Goal: Task Accomplishment & Management: Manage account settings

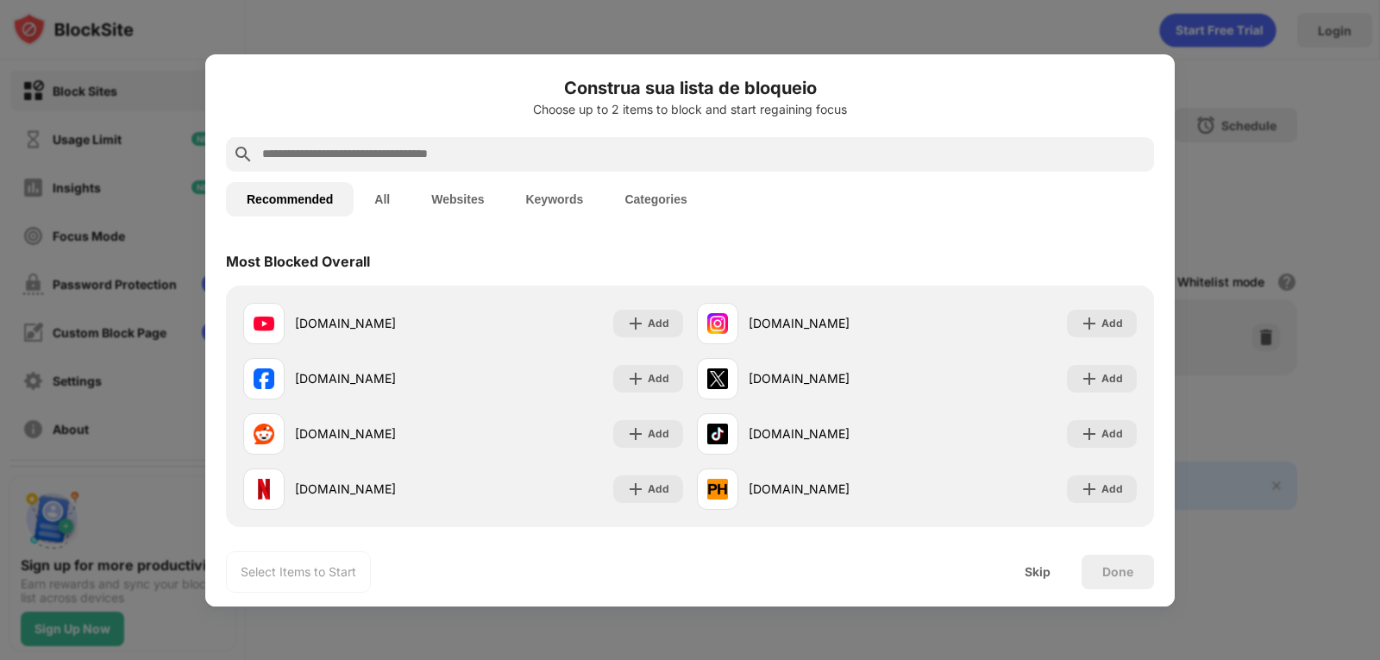
click at [379, 198] on button "All" at bounding box center [382, 199] width 57 height 34
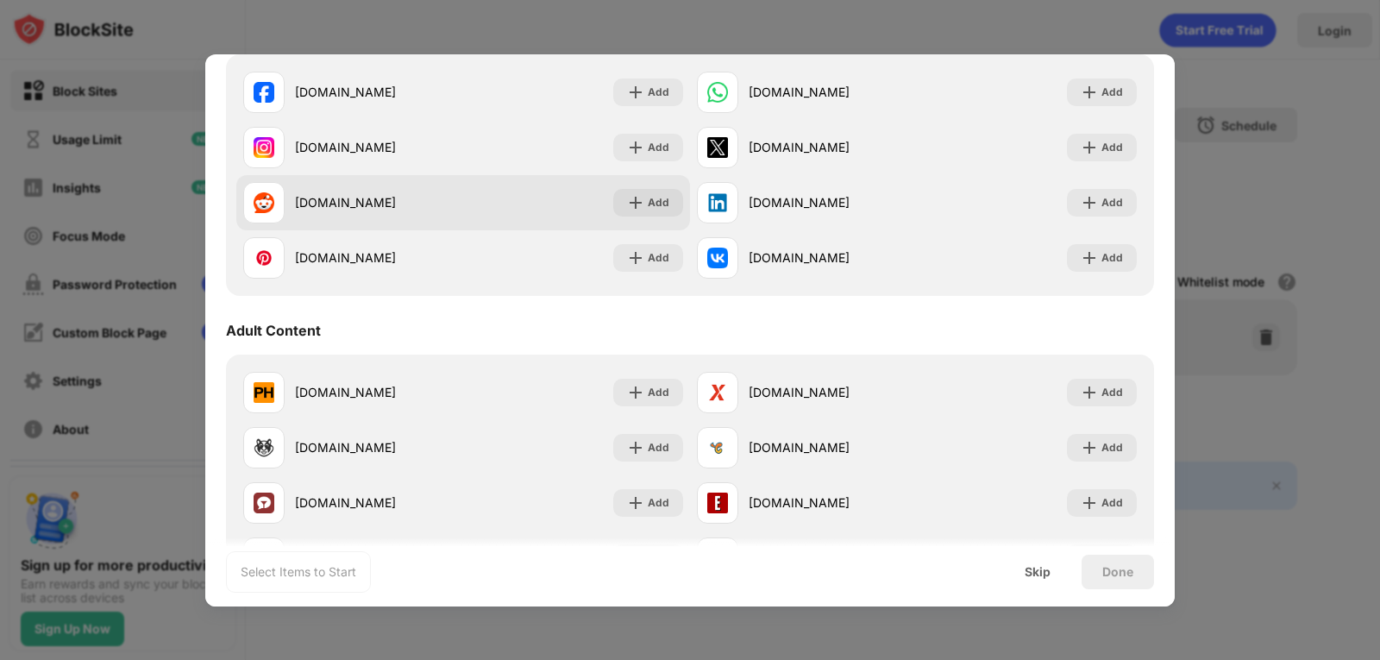
scroll to position [604, 0]
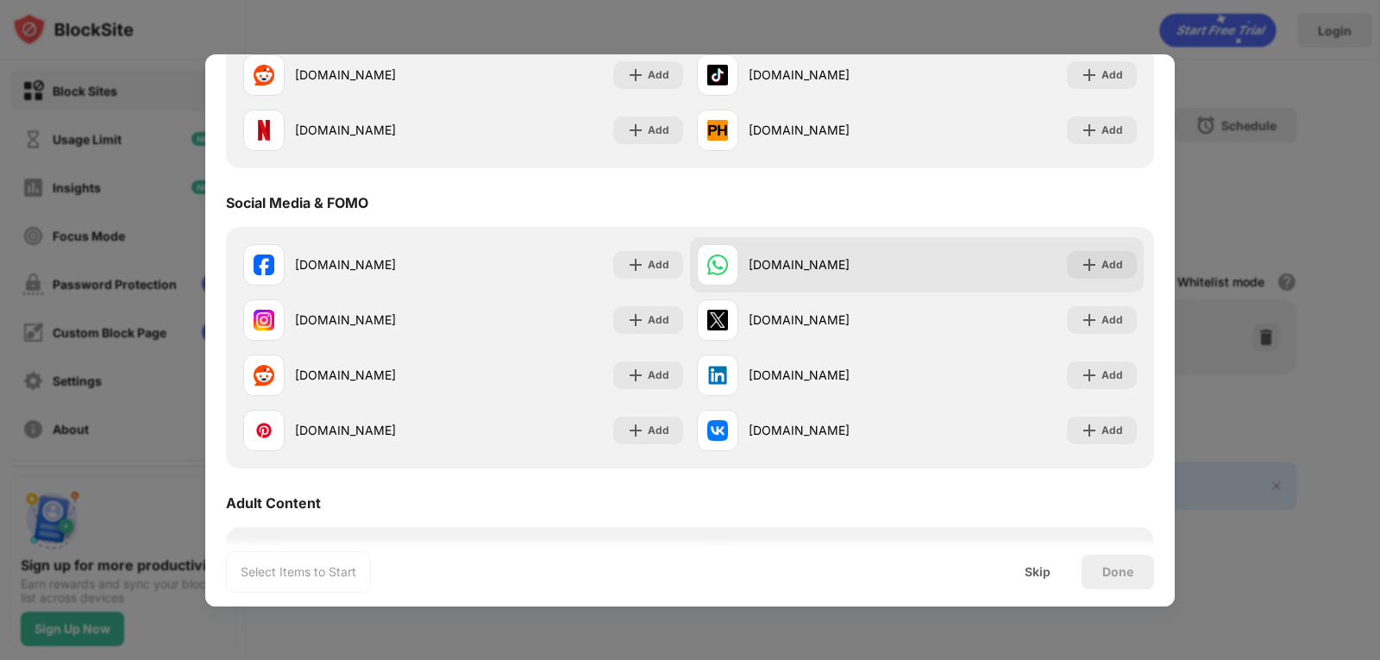
click at [840, 260] on div "whatsapp.com" at bounding box center [833, 264] width 168 height 18
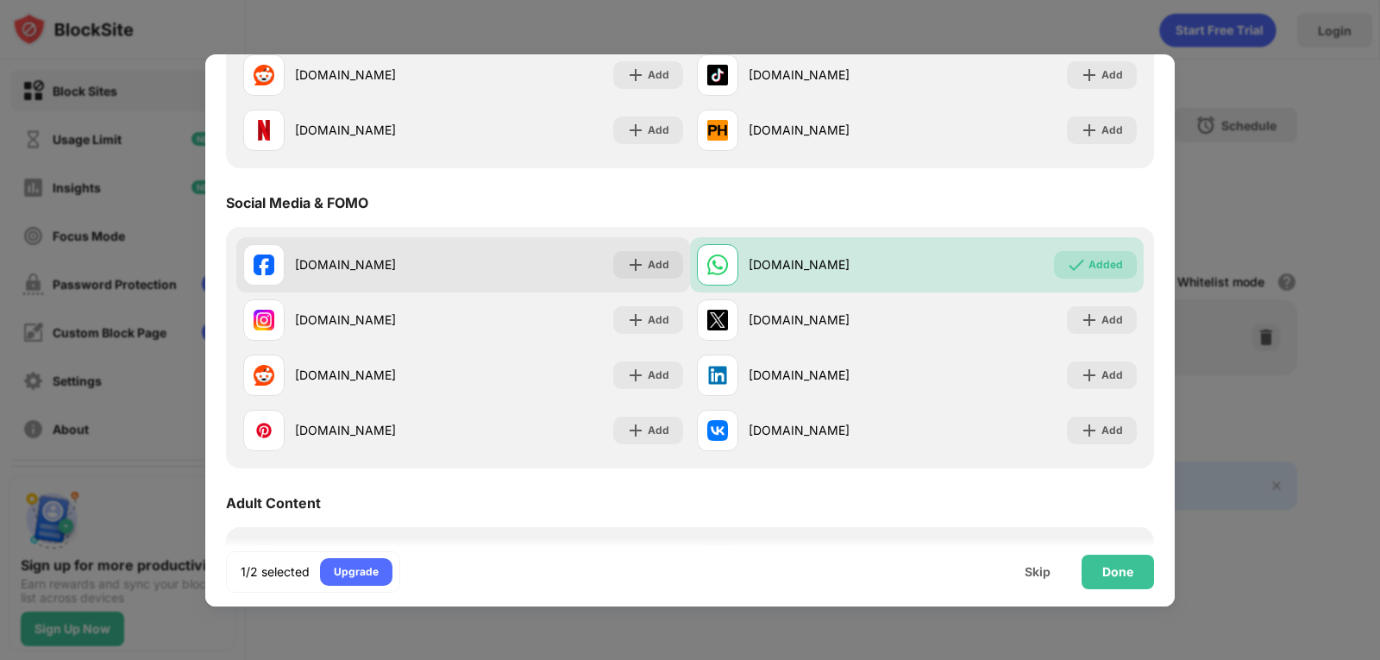
click at [346, 274] on div "facebook.com" at bounding box center [353, 264] width 220 height 41
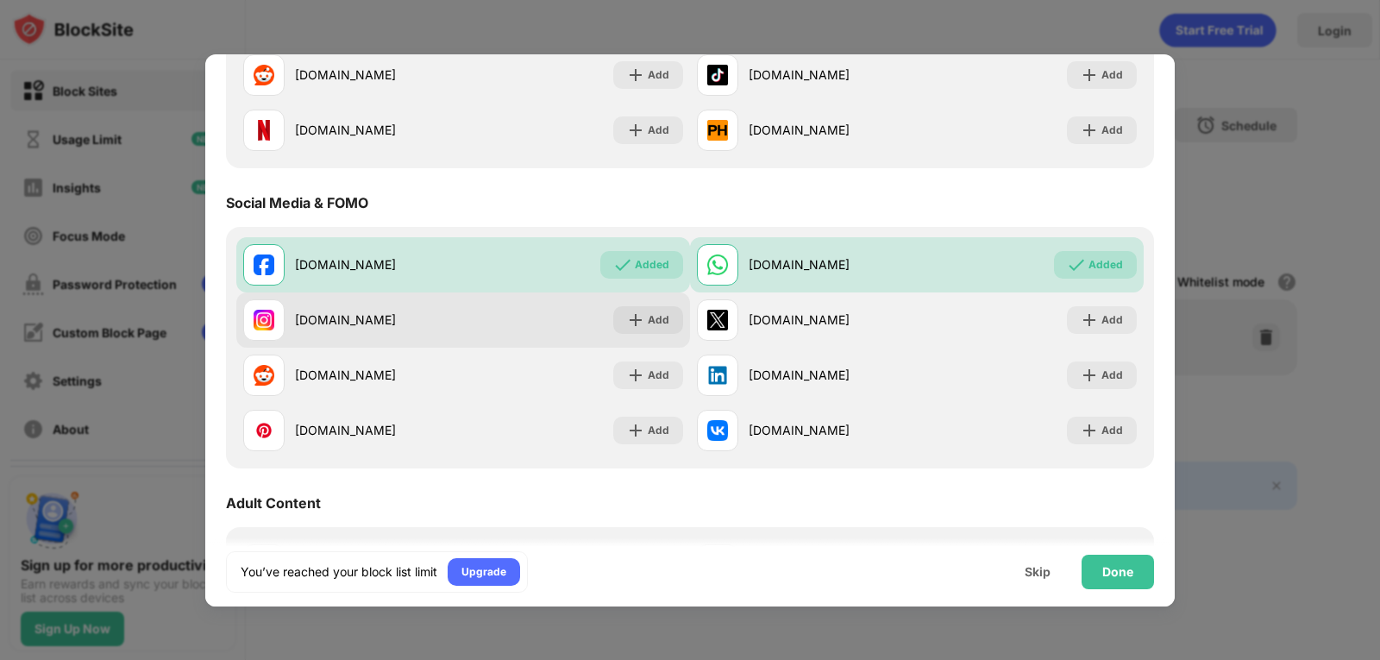
click at [384, 326] on div "instagram.com" at bounding box center [379, 319] width 168 height 18
click at [556, 316] on div "instagram.com Add" at bounding box center [463, 319] width 454 height 55
click at [649, 321] on div "Add" at bounding box center [659, 319] width 22 height 17
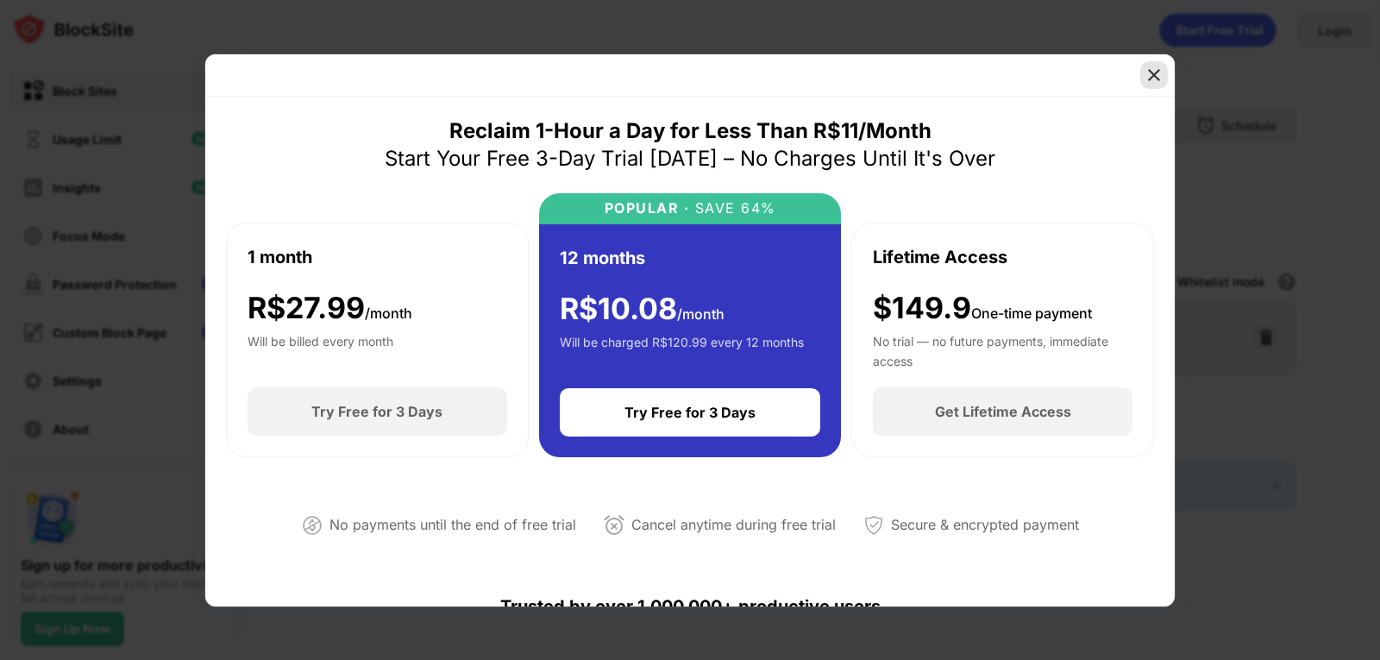
click at [1147, 73] on img at bounding box center [1153, 74] width 17 height 17
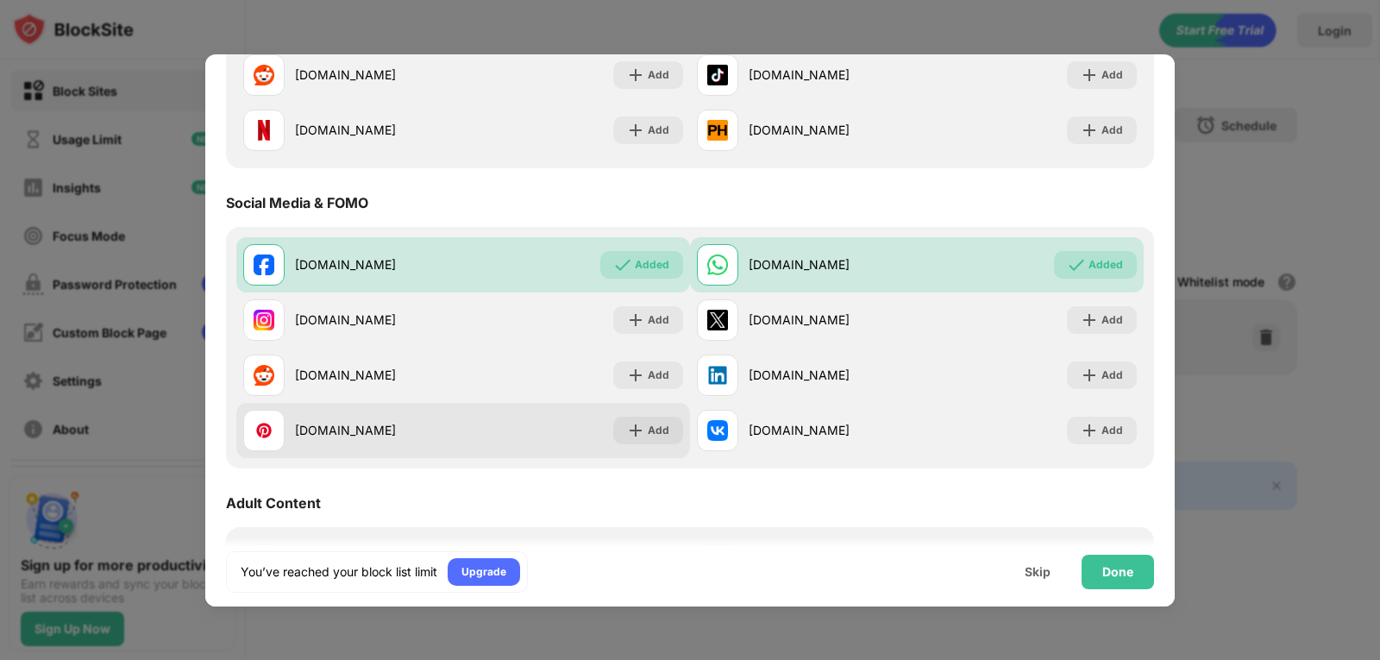
scroll to position [345, 0]
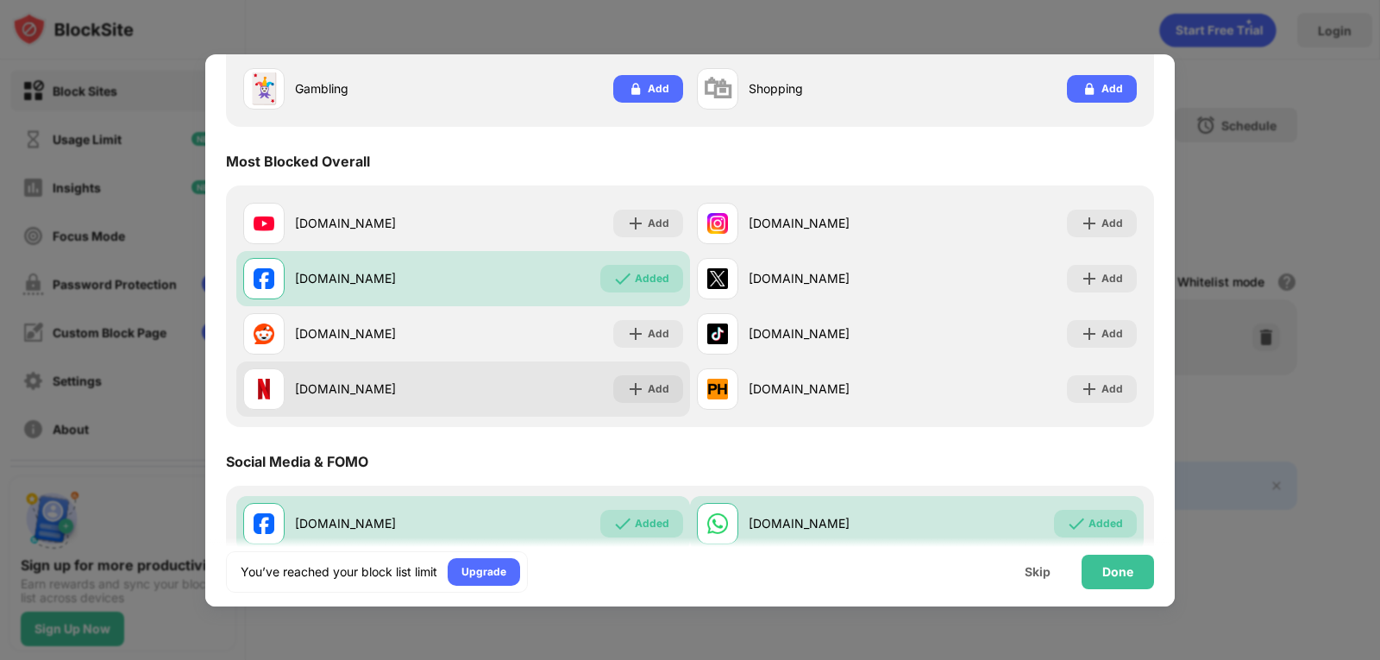
click at [424, 373] on div "netflix.com" at bounding box center [353, 388] width 220 height 41
click at [536, 392] on div "netflix.com Add" at bounding box center [463, 388] width 454 height 55
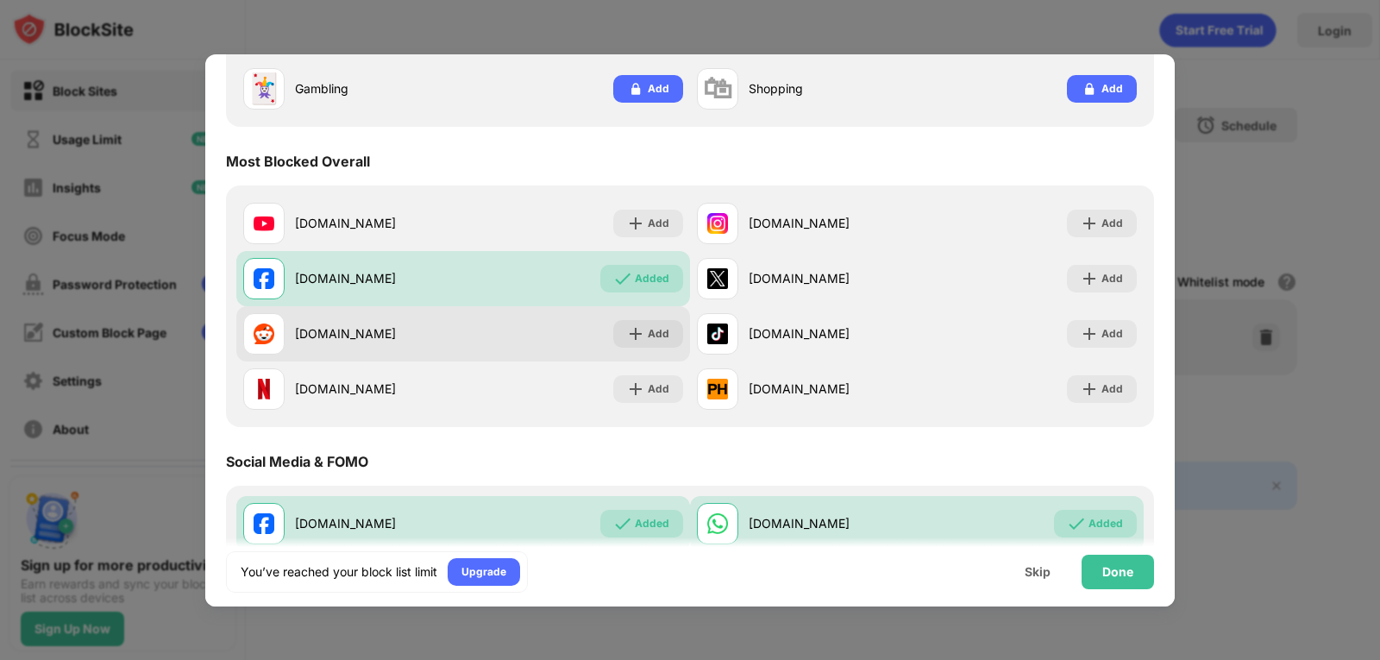
click at [455, 336] on div "reddit.com" at bounding box center [379, 333] width 168 height 18
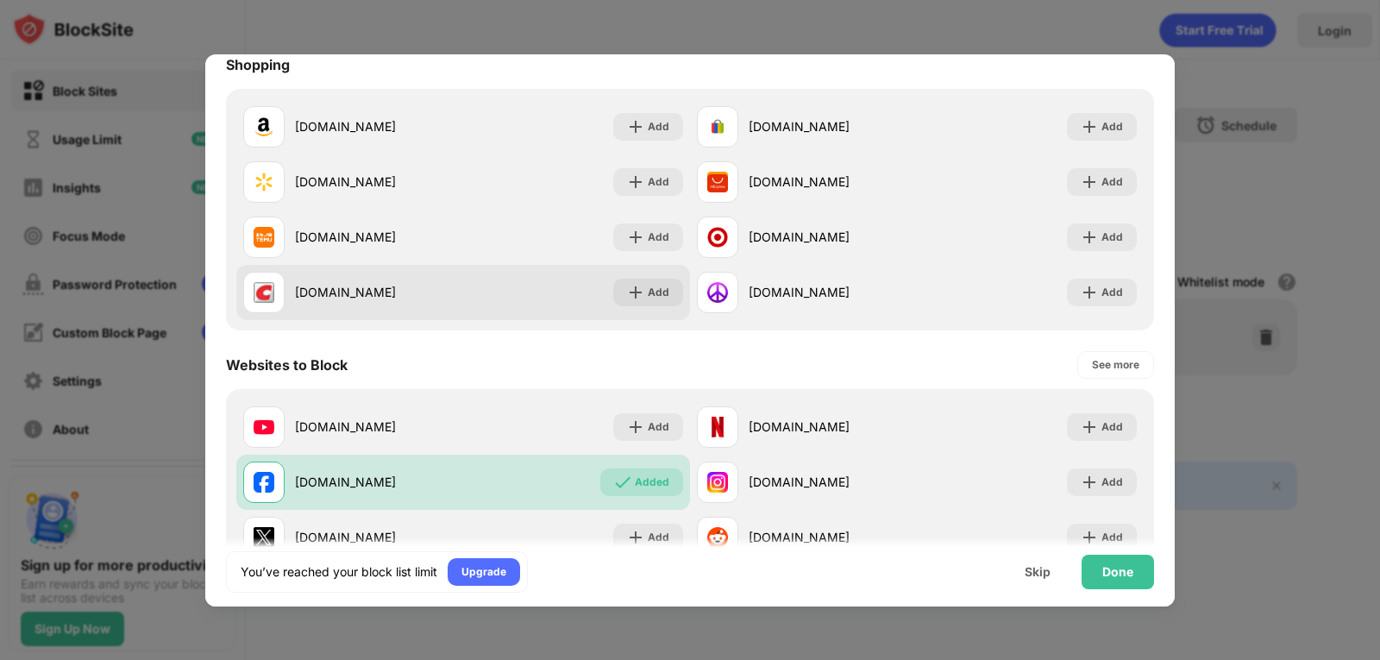
scroll to position [2501, 0]
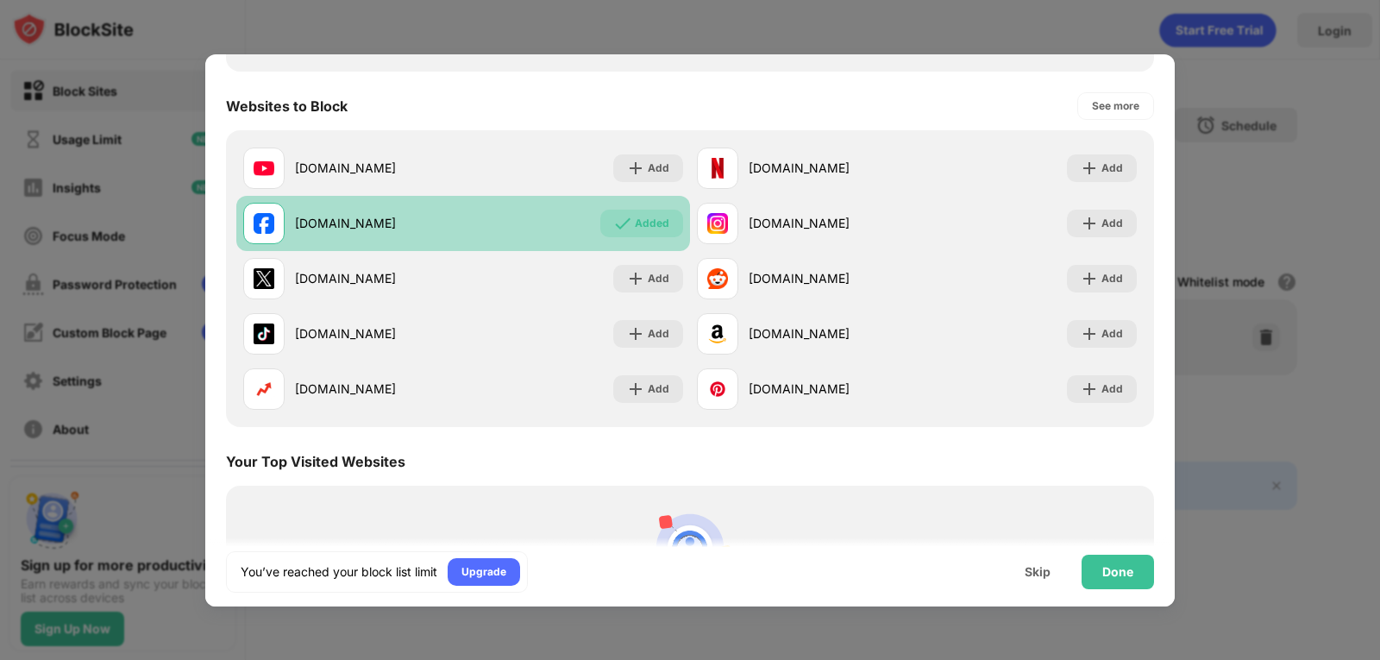
click at [455, 219] on div "facebook.com" at bounding box center [379, 223] width 168 height 18
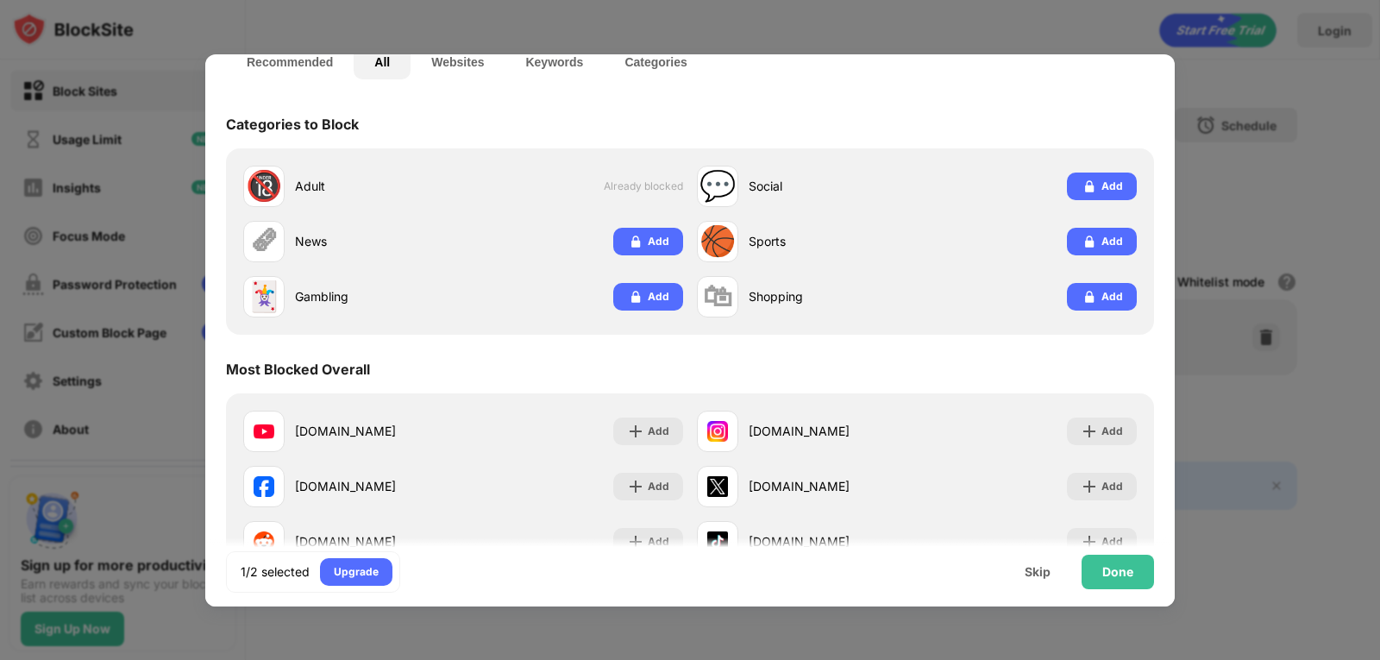
scroll to position [0, 0]
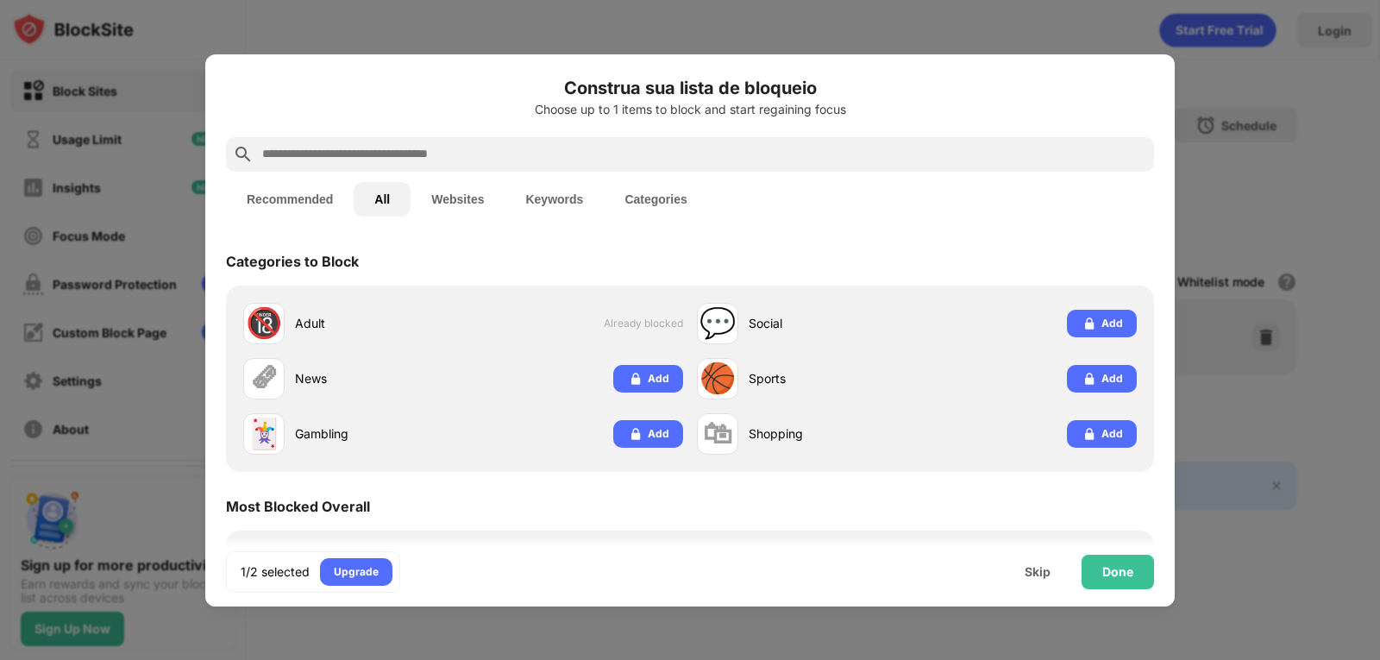
click at [554, 150] on input "text" at bounding box center [703, 154] width 887 height 21
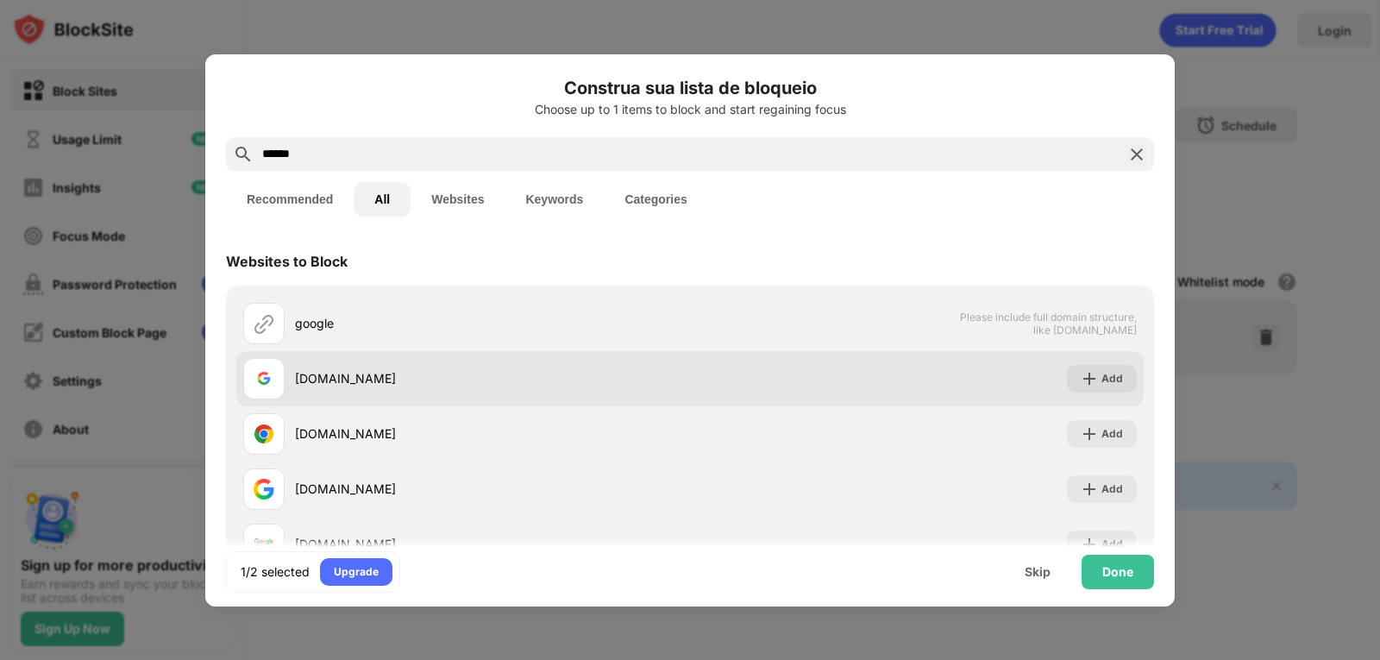
type input "******"
click at [611, 378] on div "google.com" at bounding box center [492, 378] width 395 height 18
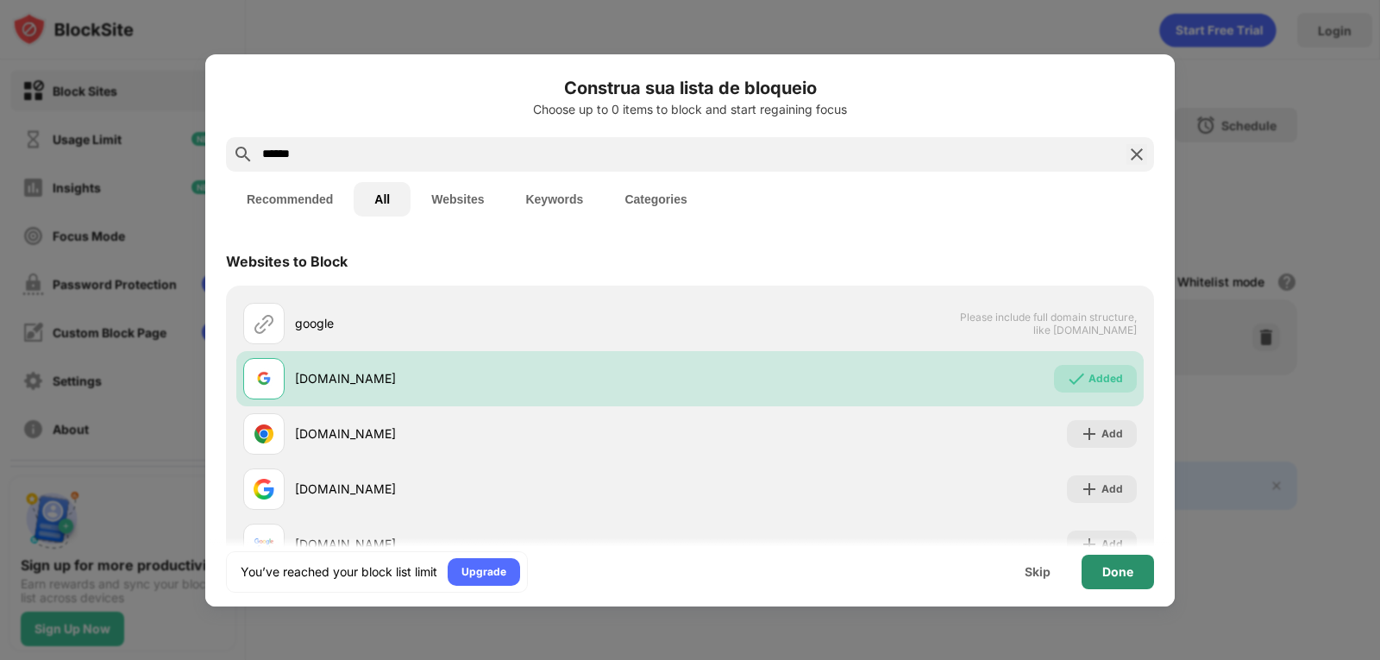
click at [1132, 567] on div "Done" at bounding box center [1117, 572] width 31 height 14
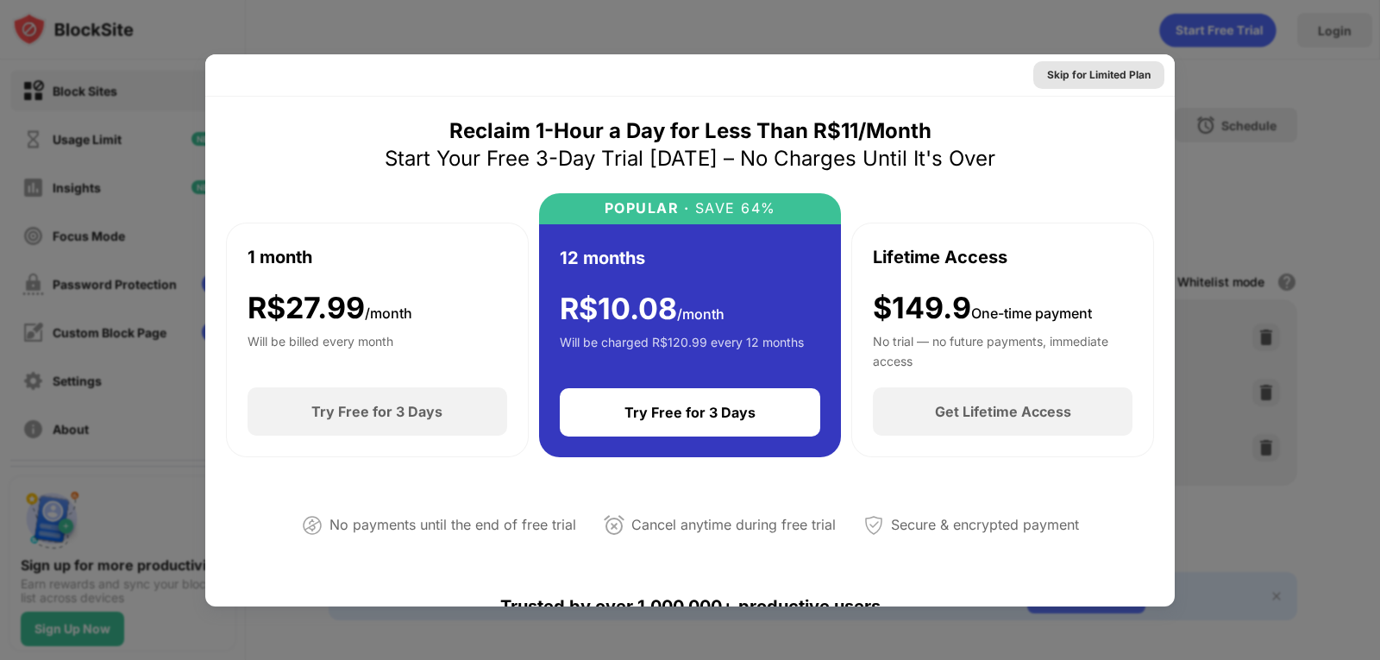
click at [1092, 72] on div "Skip for Limited Plan" at bounding box center [1098, 74] width 103 height 17
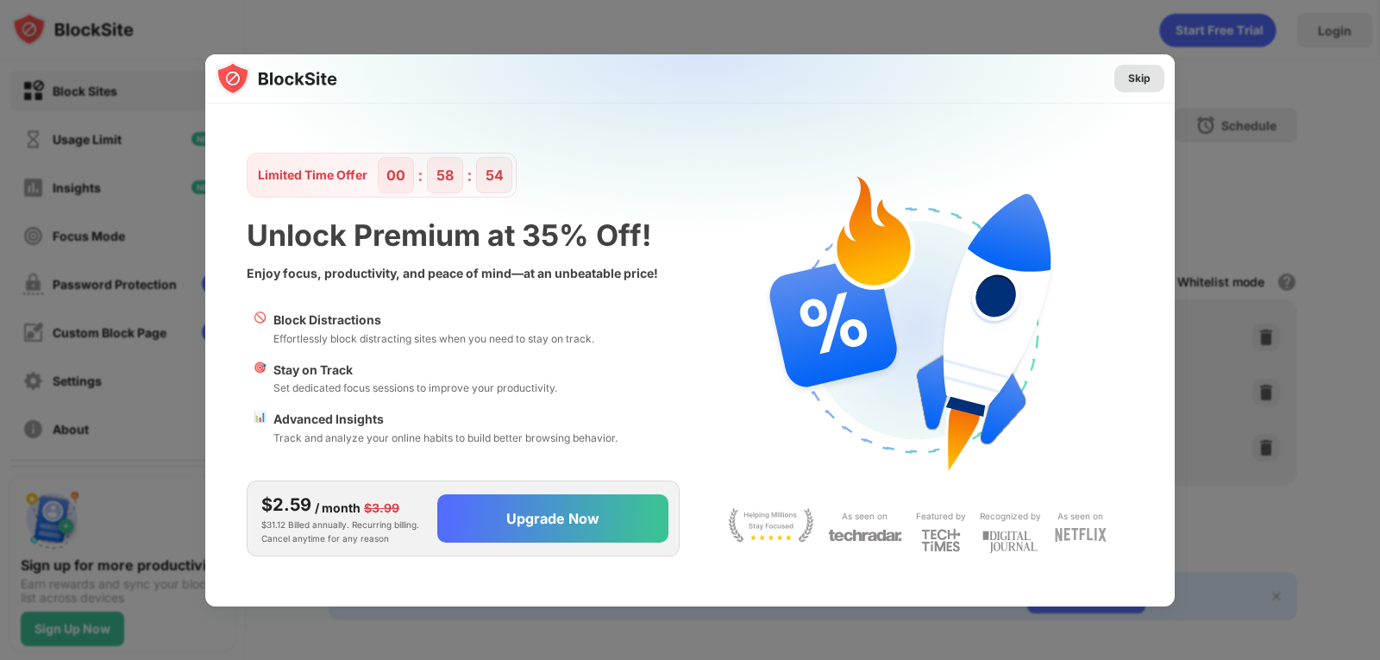
click at [1138, 78] on div "Skip" at bounding box center [1139, 78] width 22 height 17
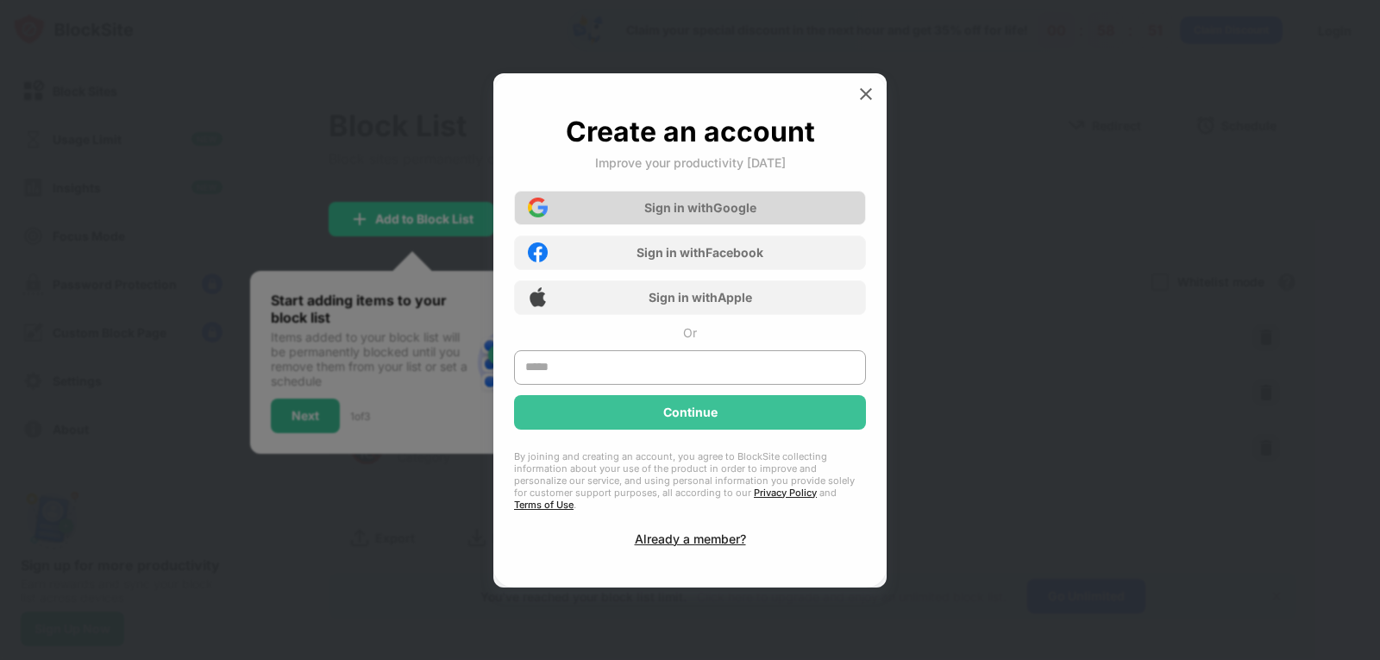
click at [660, 211] on div "Sign in with Google" at bounding box center [700, 207] width 112 height 15
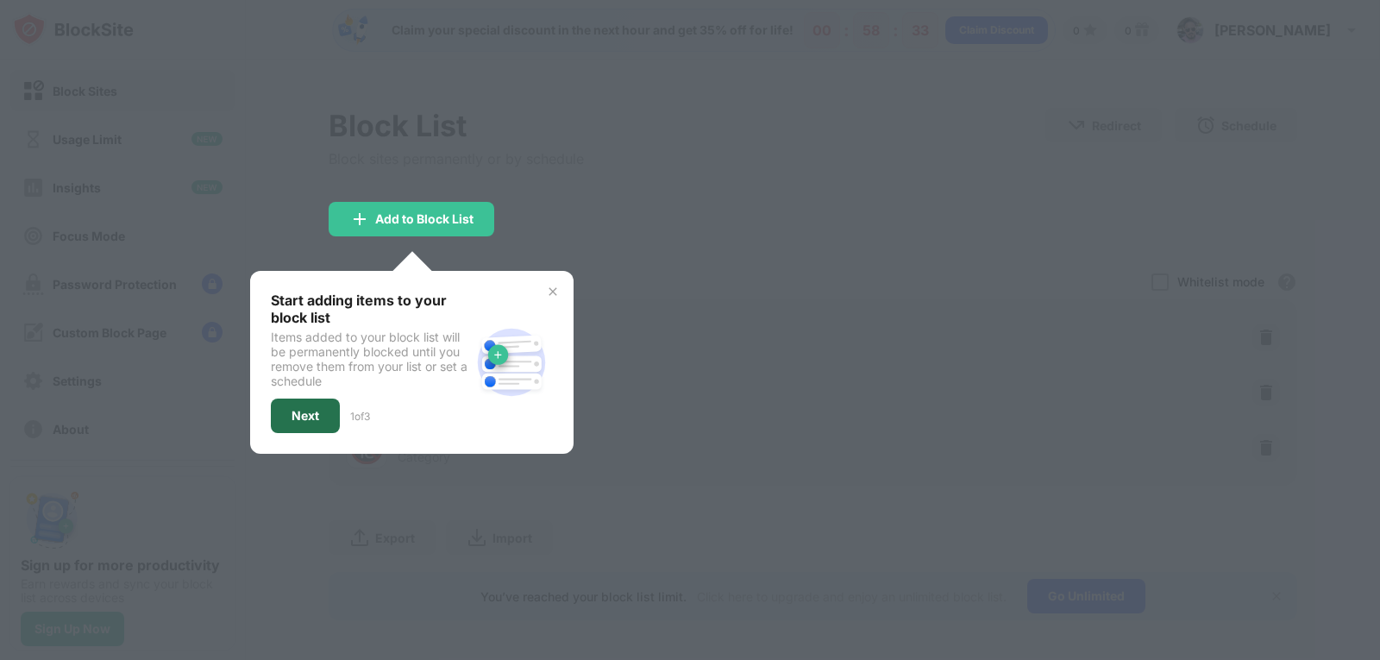
click at [281, 416] on div "Next" at bounding box center [305, 415] width 69 height 34
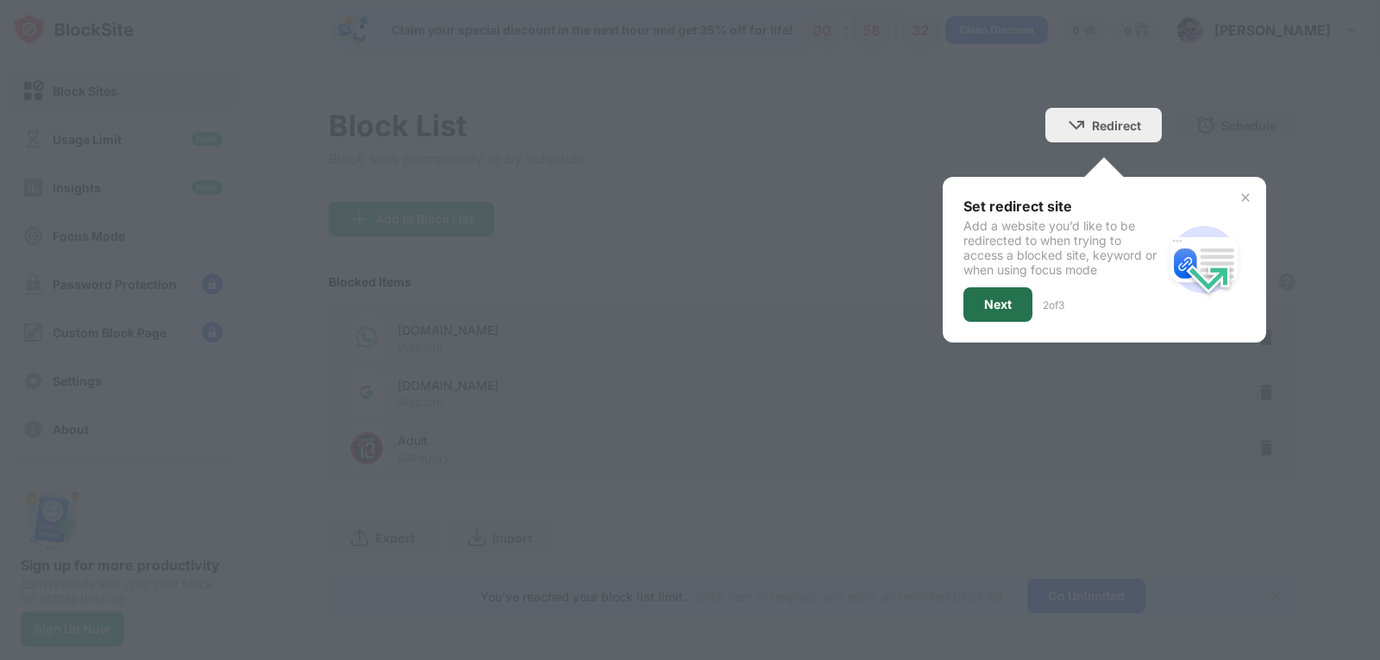
click at [984, 304] on div "Next" at bounding box center [998, 305] width 28 height 14
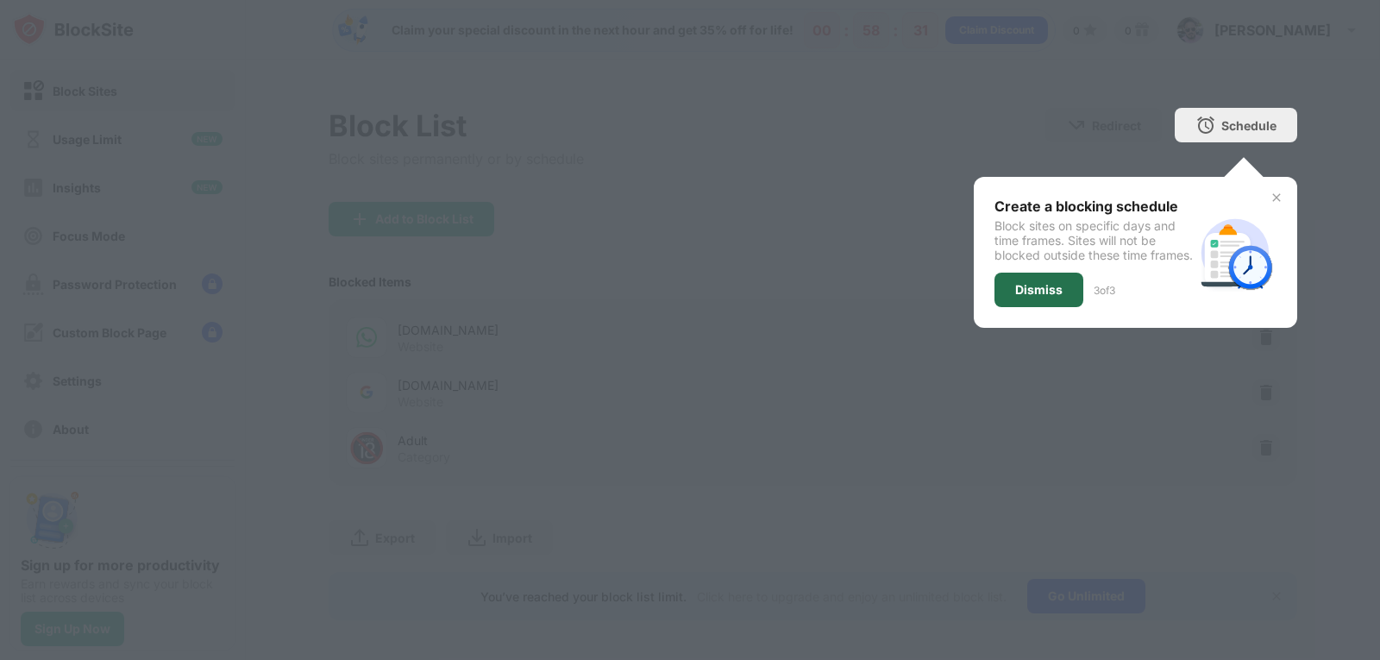
click at [1027, 307] on div "Dismiss" at bounding box center [1038, 290] width 89 height 34
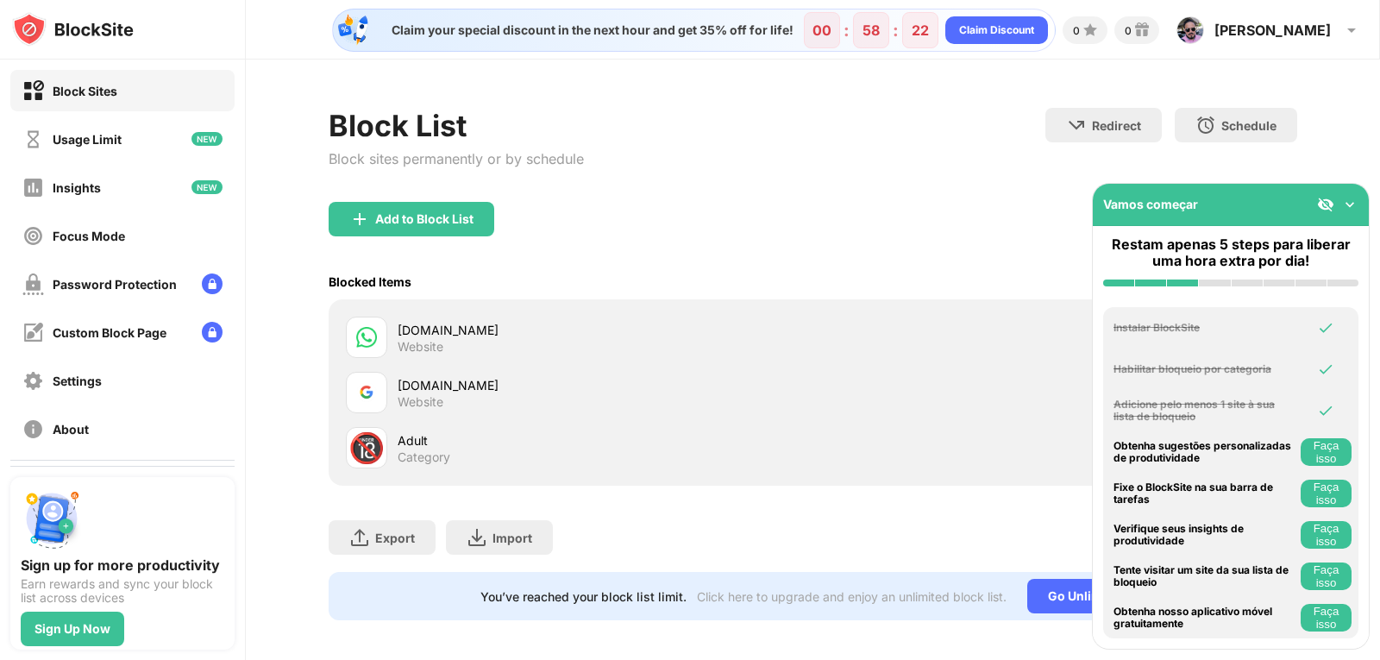
click at [1356, 204] on img at bounding box center [1349, 204] width 17 height 17
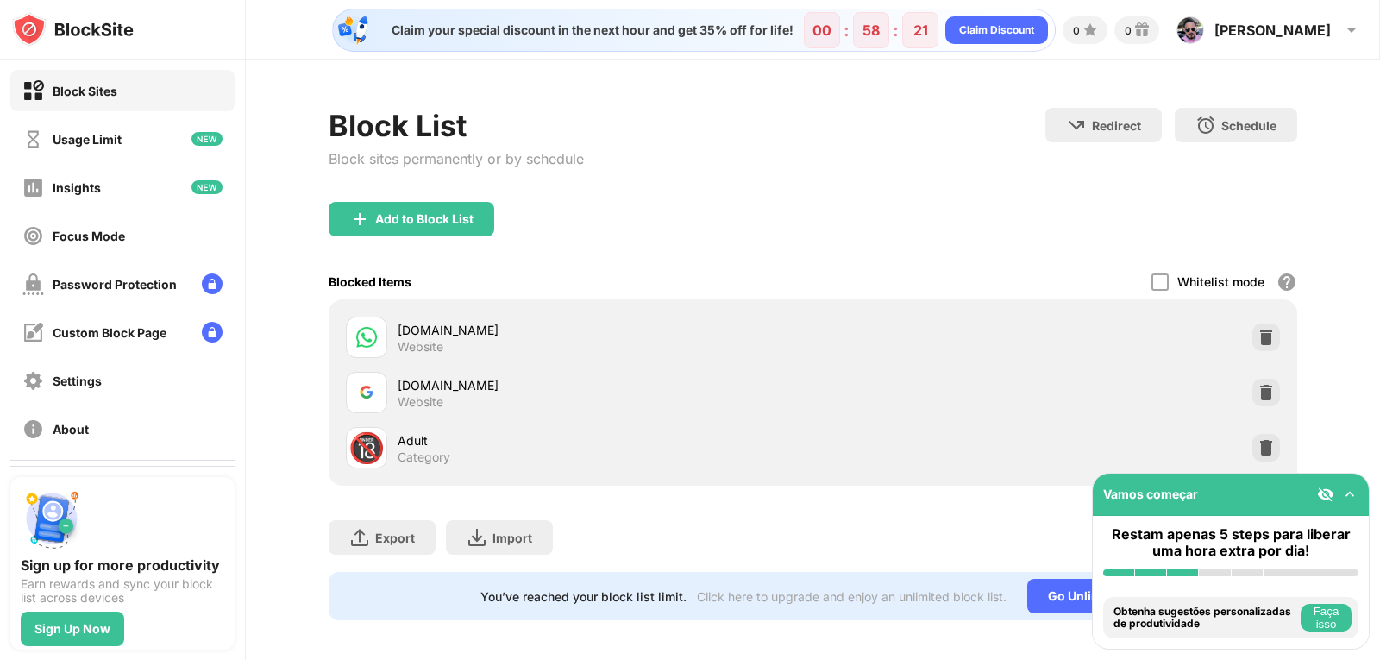
scroll to position [22, 0]
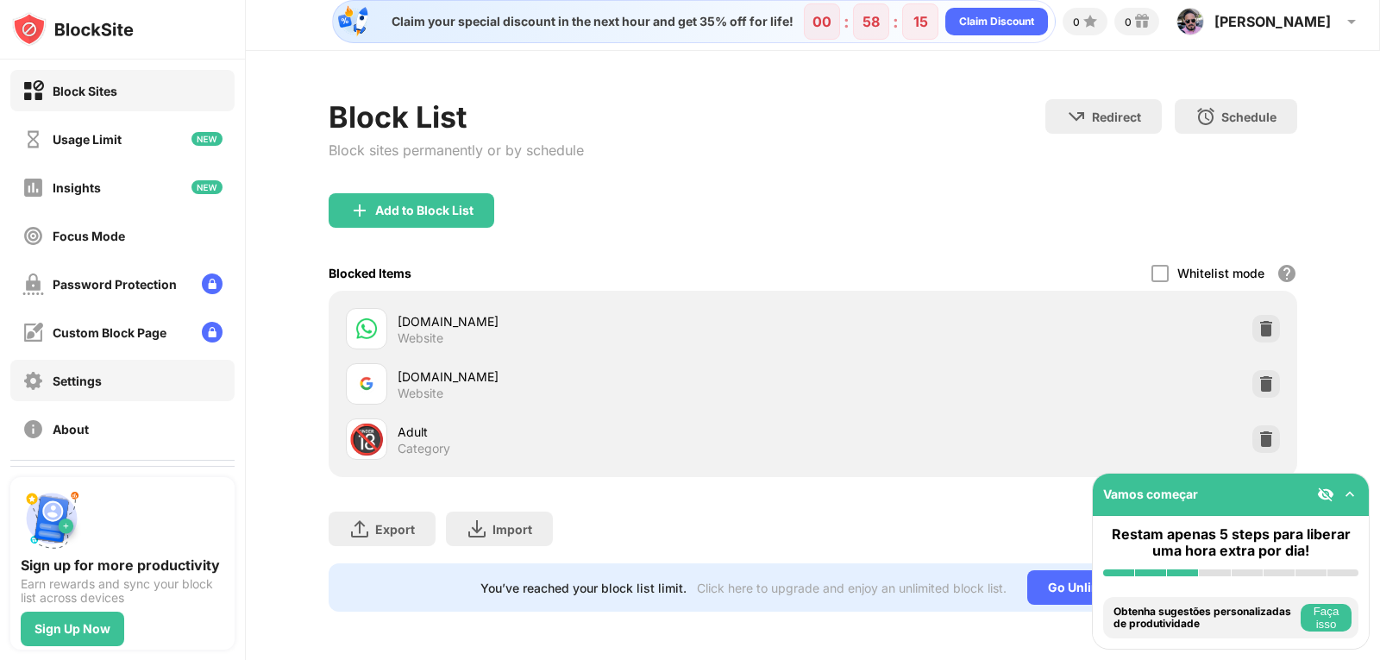
click at [144, 372] on div "Settings" at bounding box center [122, 380] width 224 height 41
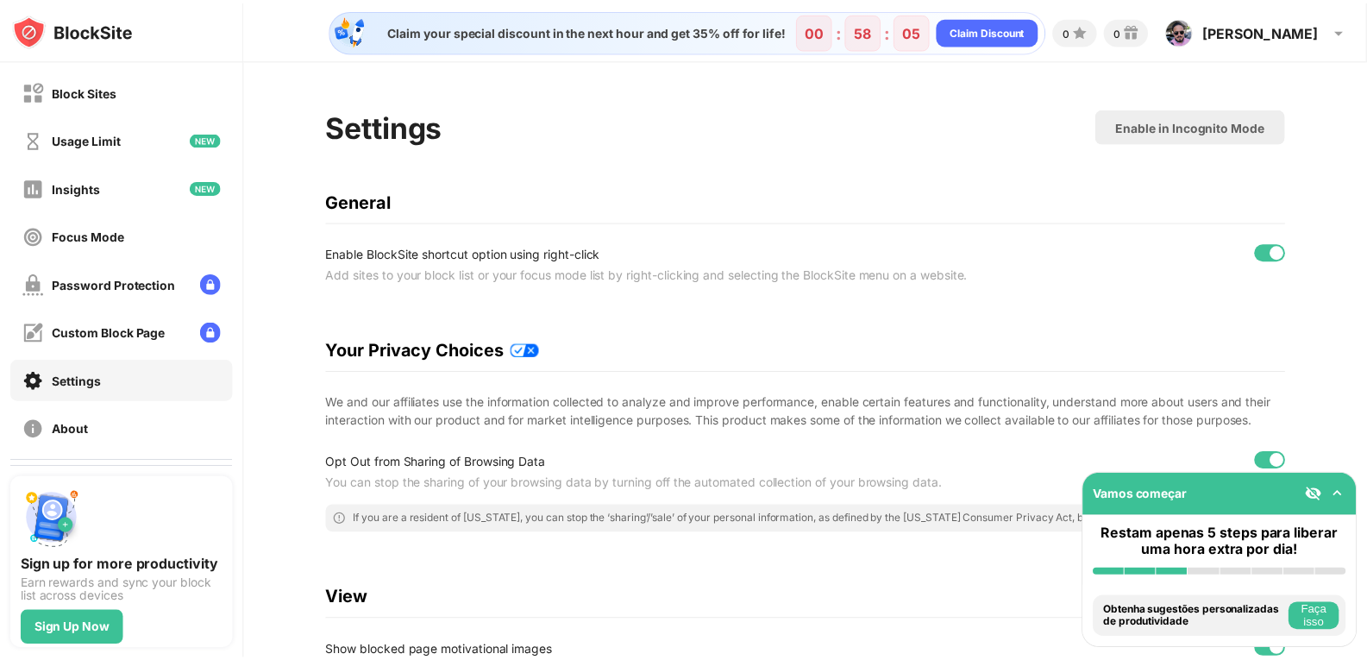
scroll to position [57, 0]
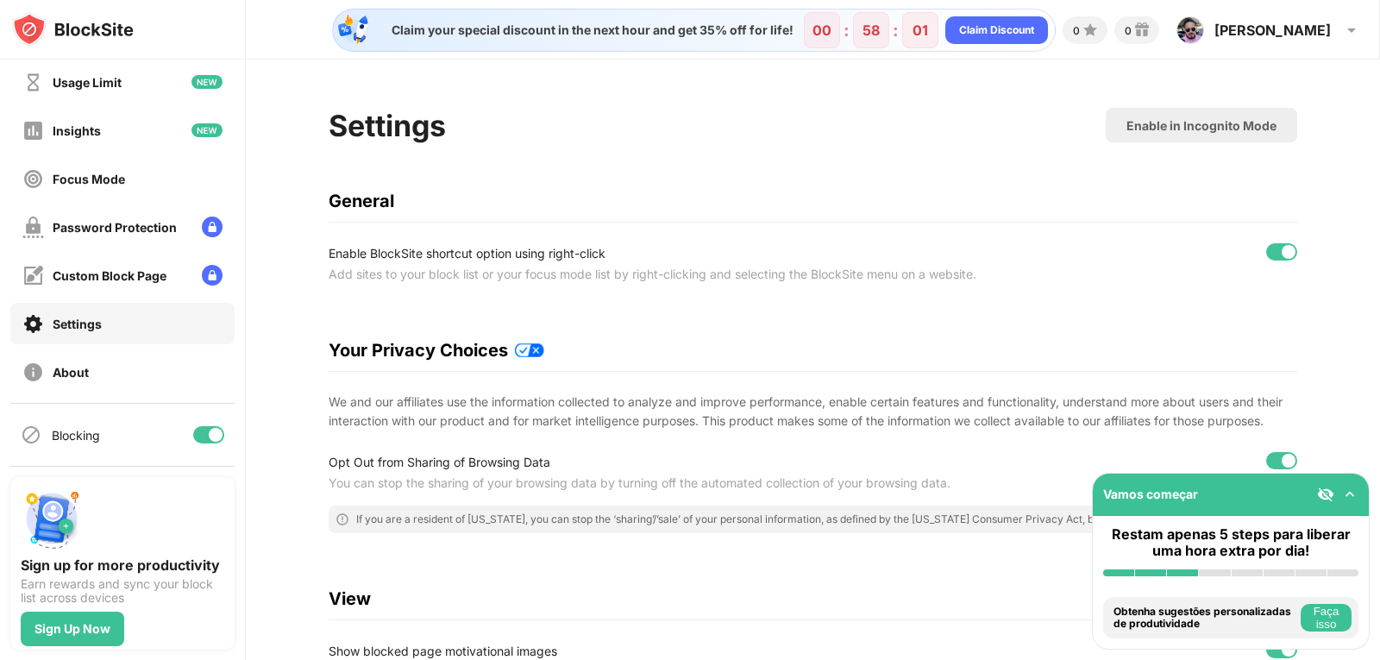
click at [1345, 486] on div at bounding box center [1337, 494] width 41 height 17
click at [1347, 486] on img at bounding box center [1349, 494] width 17 height 17
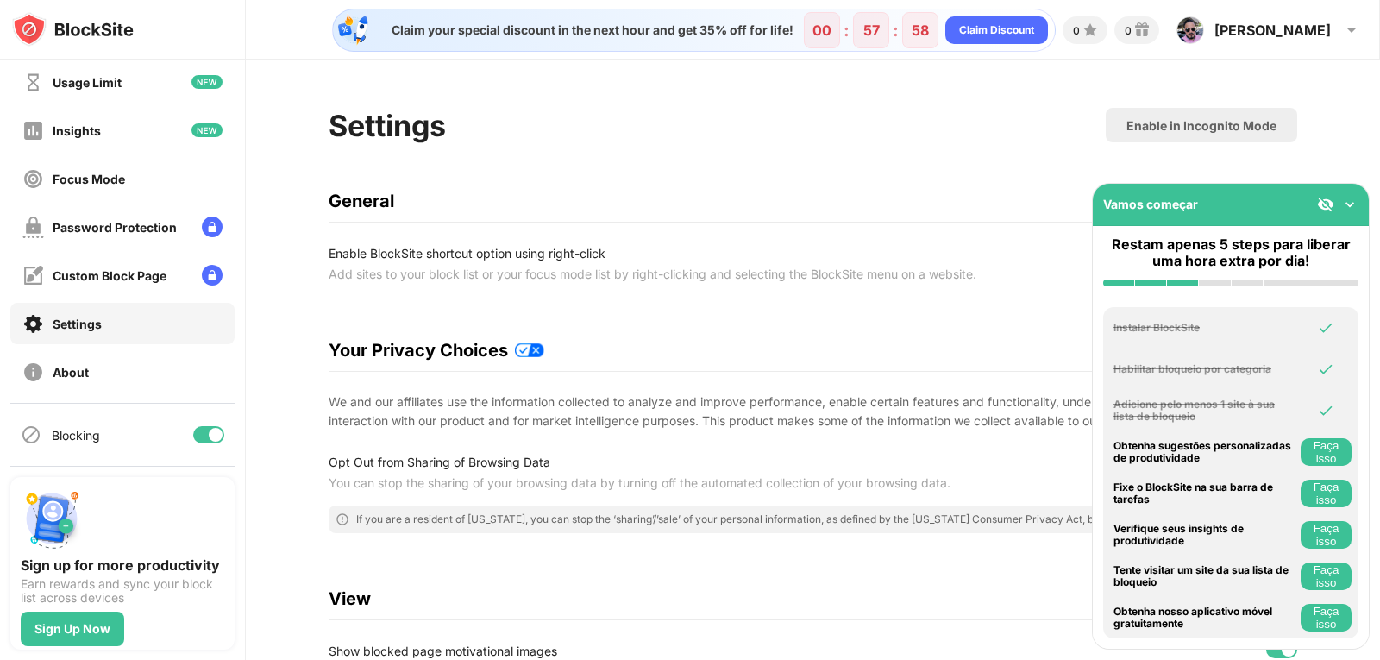
click at [1338, 453] on button "Faça isso" at bounding box center [1326, 452] width 51 height 28
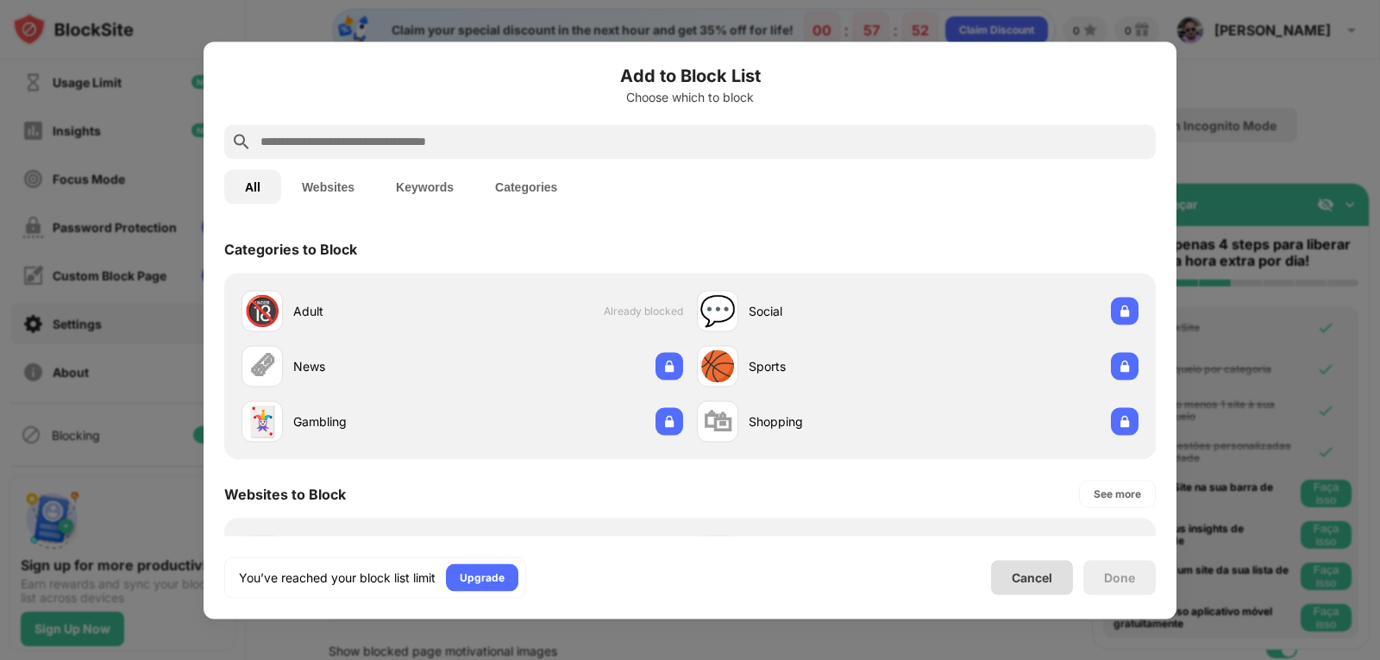
click at [1063, 575] on div "Cancel" at bounding box center [1032, 577] width 82 height 34
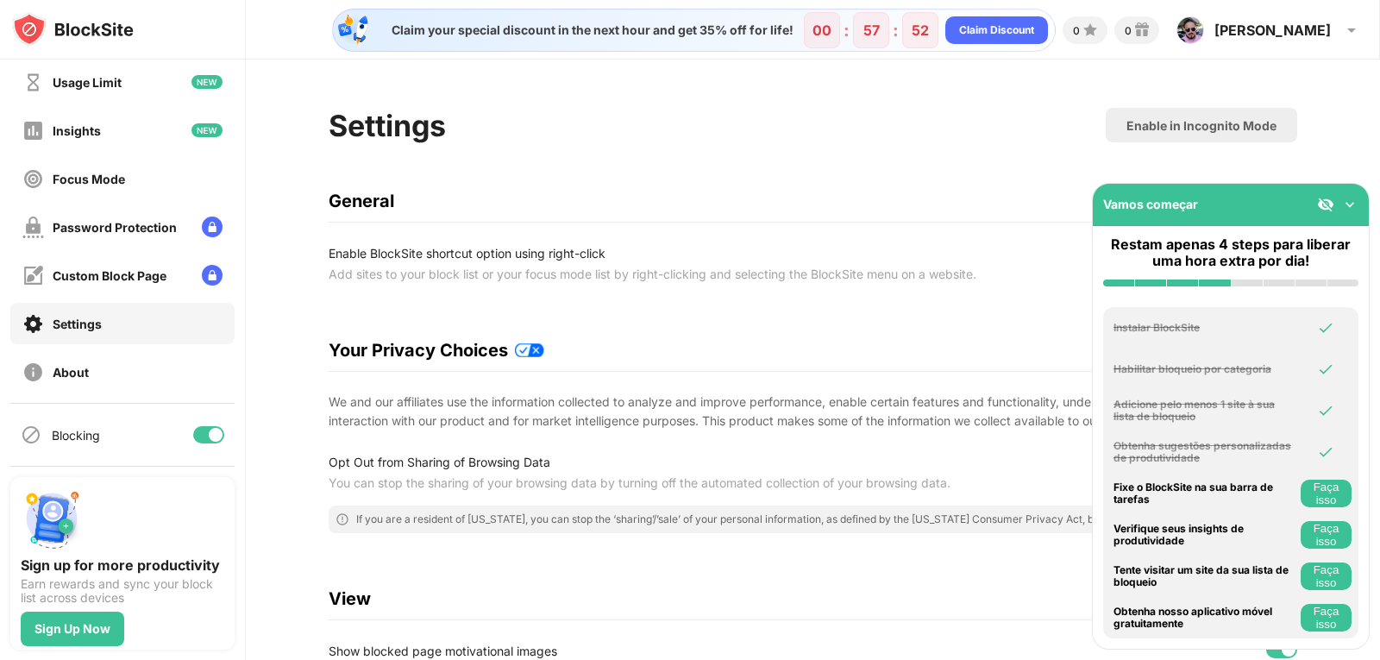
click at [1305, 492] on button "Faça isso" at bounding box center [1326, 494] width 51 height 28
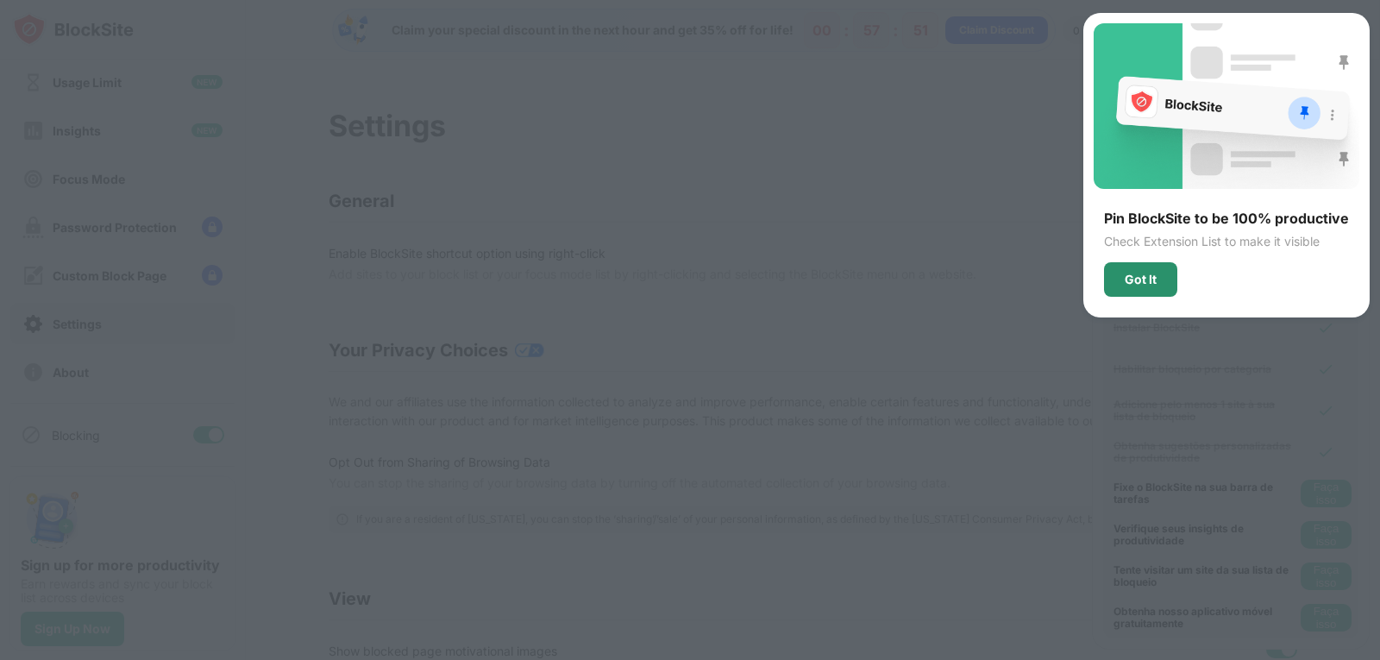
click at [1160, 281] on div "Got It" at bounding box center [1140, 279] width 73 height 34
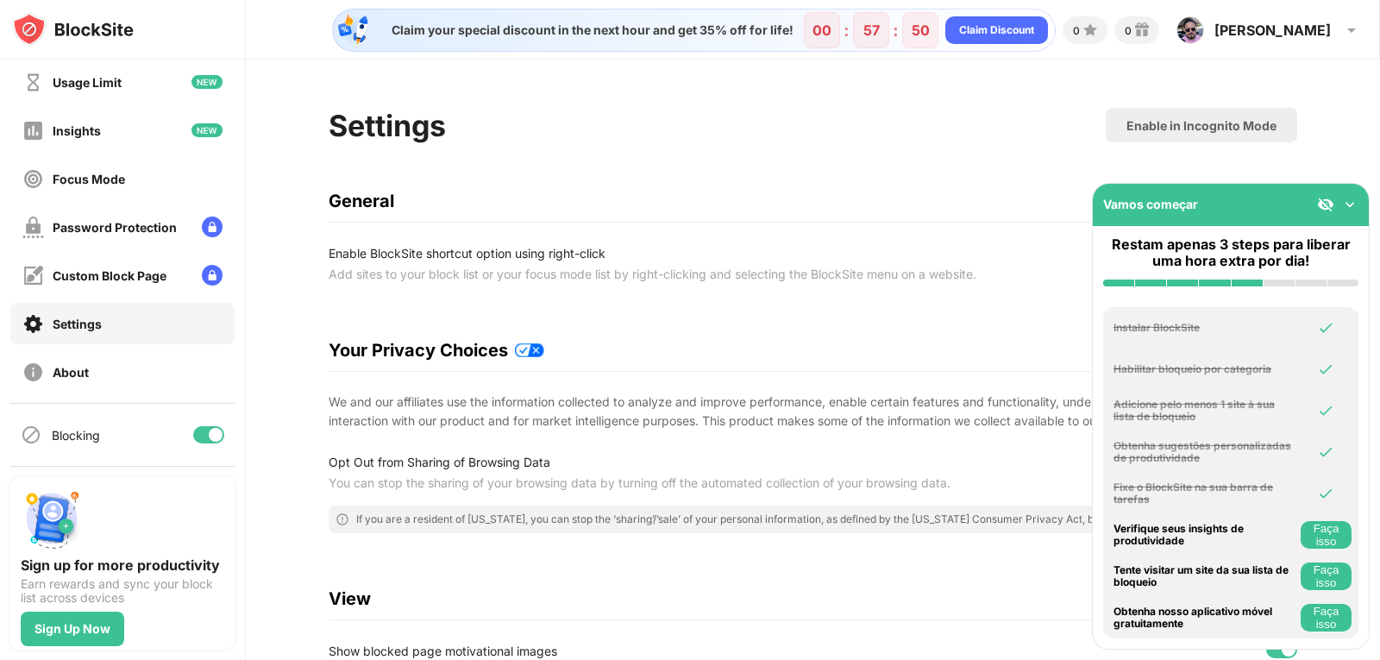
click at [1320, 529] on button "Faça isso" at bounding box center [1326, 535] width 51 height 28
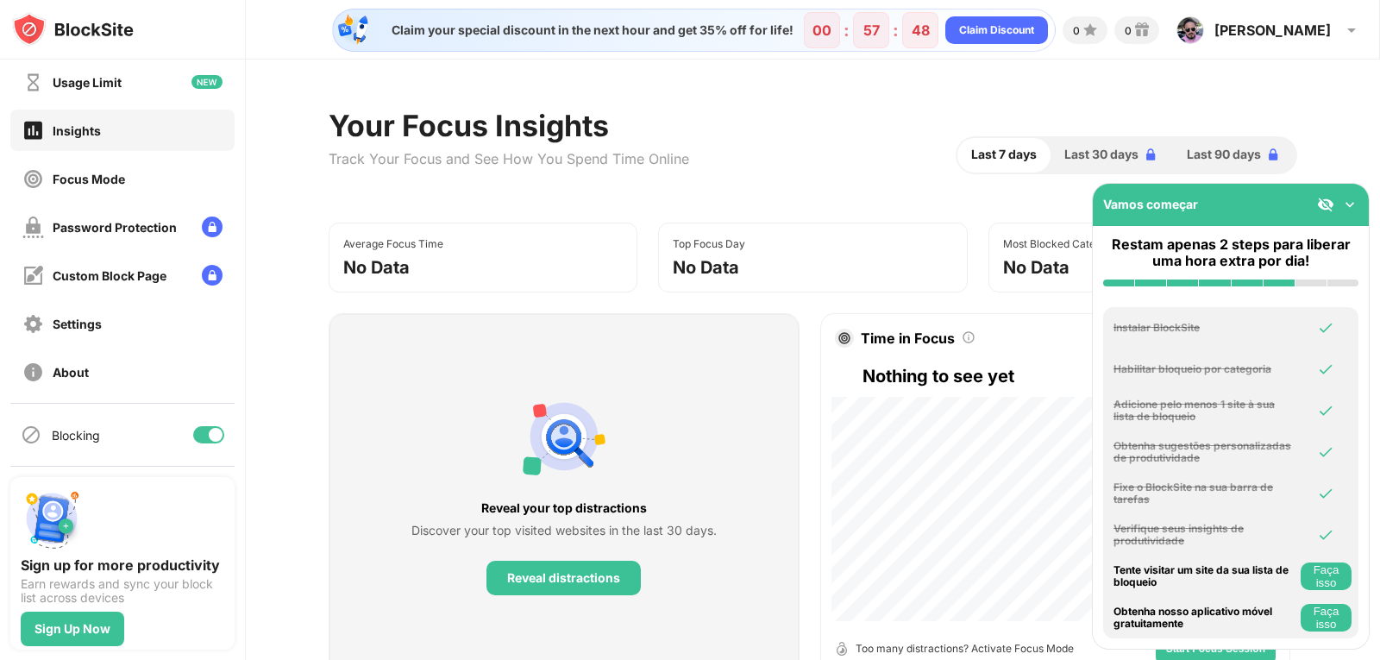
click at [1327, 570] on button "Faça isso" at bounding box center [1326, 576] width 51 height 28
click at [1300, 623] on div "Obtenha nosso aplicativo móvel gratuitamente Faça isso" at bounding box center [1230, 618] width 255 height 28
click at [1311, 613] on button "Faça isso" at bounding box center [1326, 618] width 51 height 28
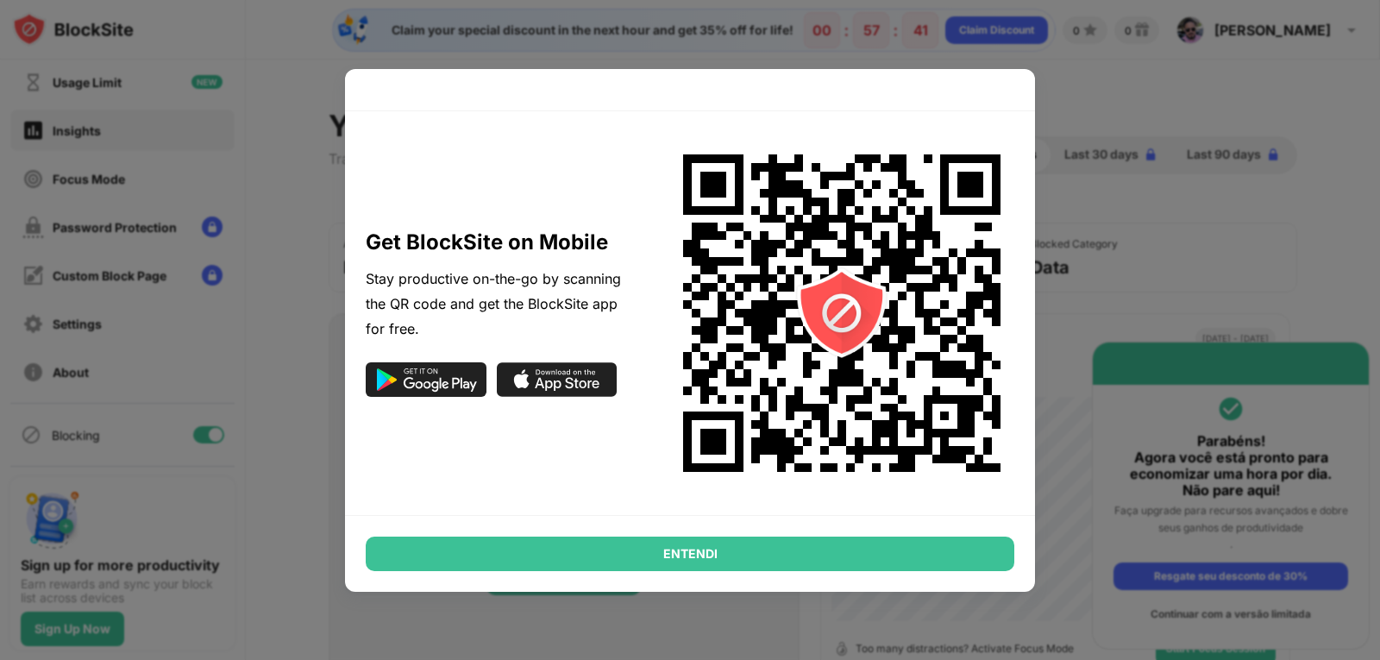
click at [701, 546] on div "ENTENDI" at bounding box center [690, 553] width 649 height 34
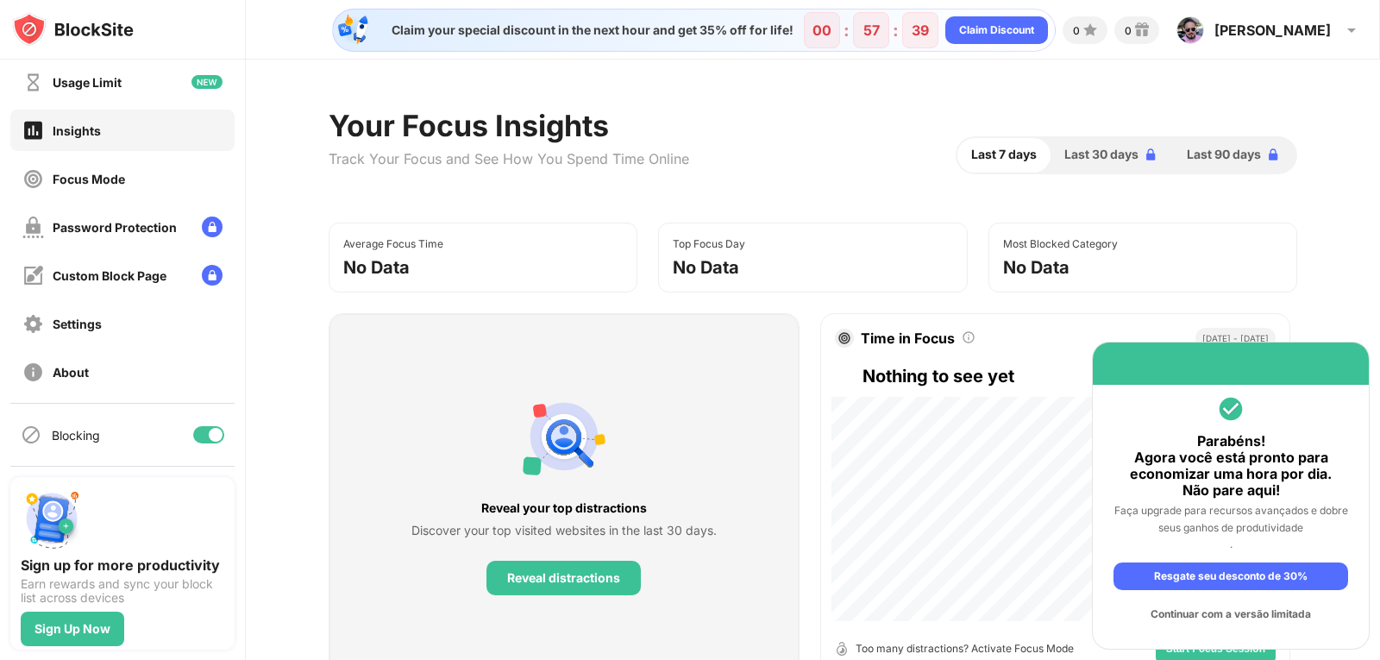
click at [1237, 580] on div "Resgate seu desconto de 30%" at bounding box center [1230, 576] width 235 height 28
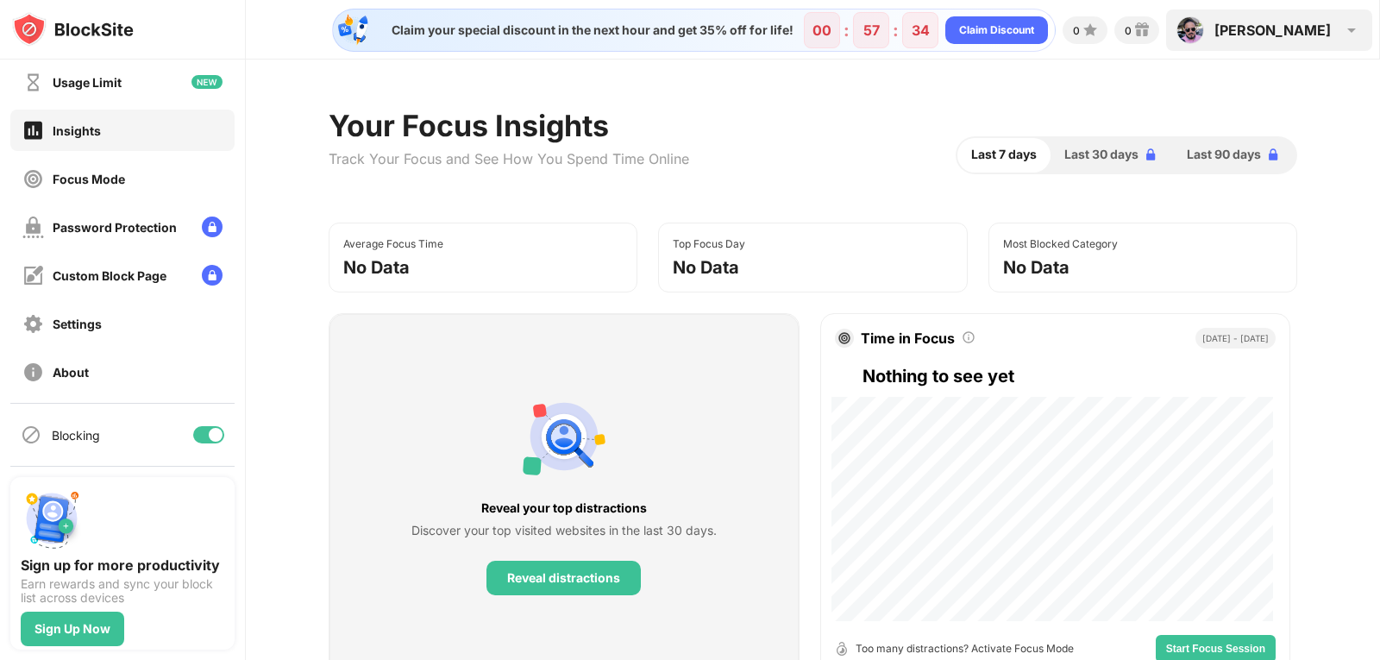
click at [1323, 31] on div "Bruno" at bounding box center [1272, 30] width 116 height 17
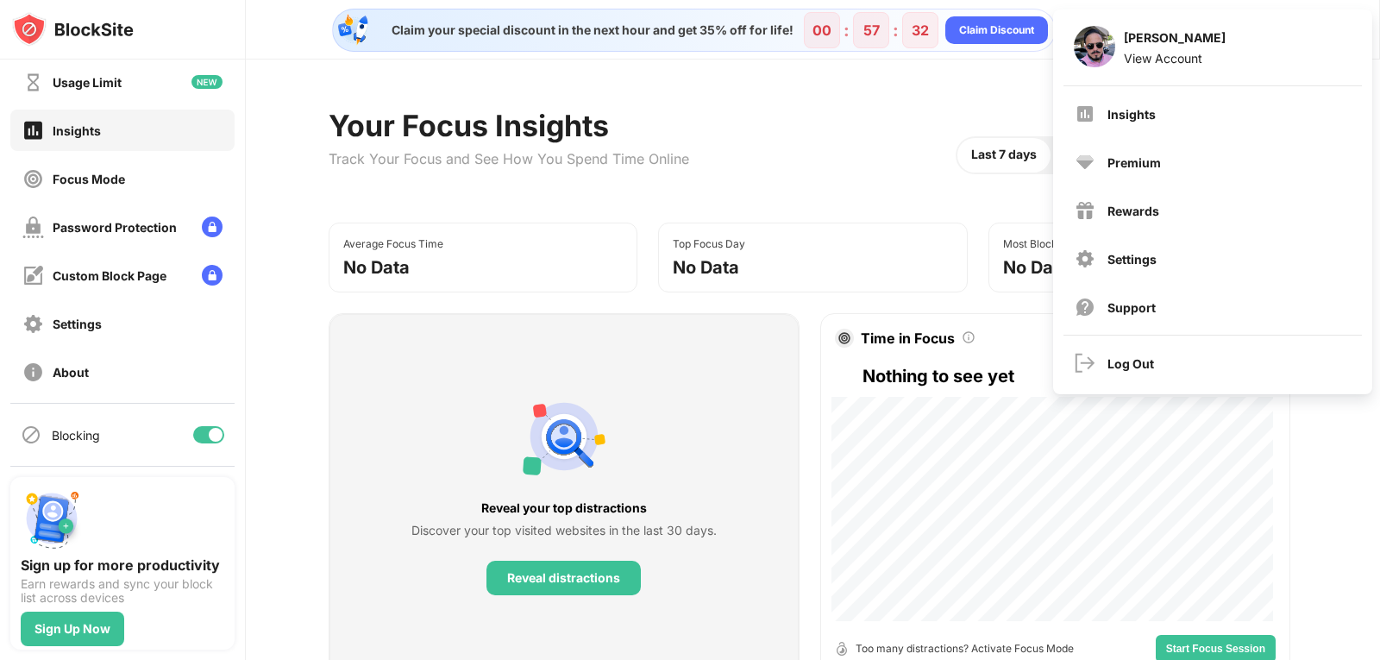
click at [1157, 260] on div "Settings" at bounding box center [1213, 258] width 298 height 41
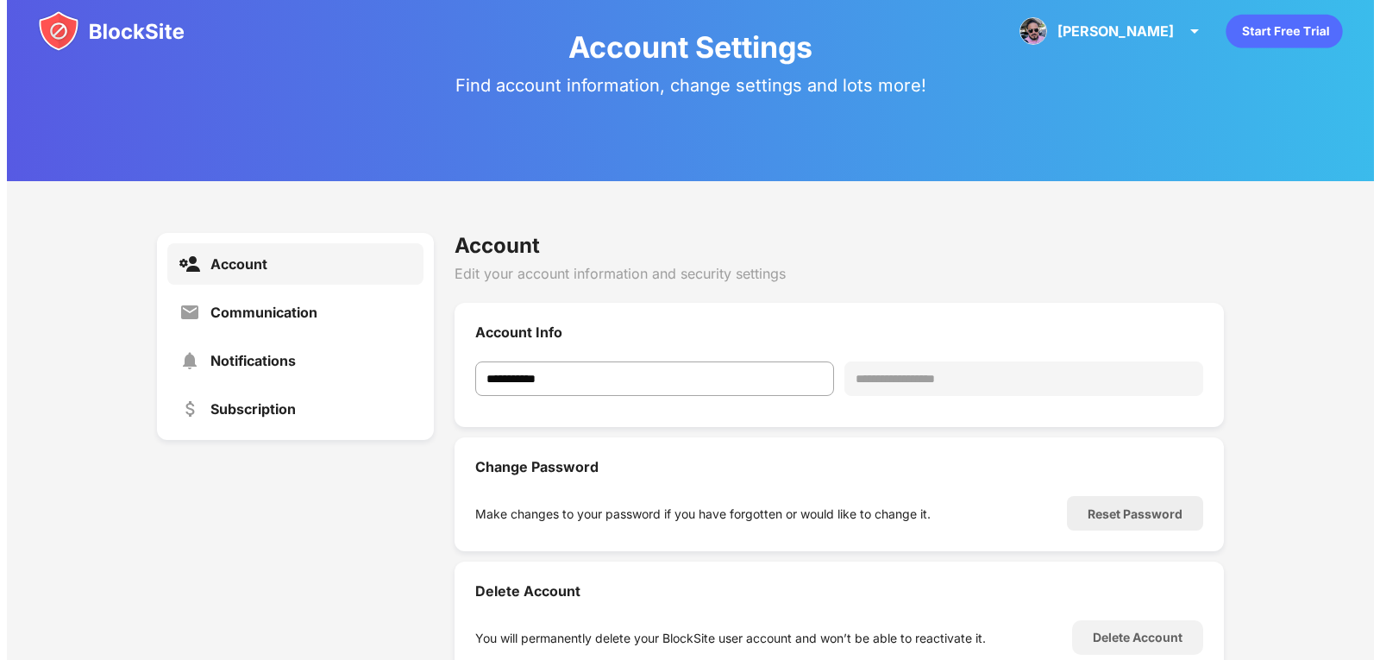
scroll to position [124, 0]
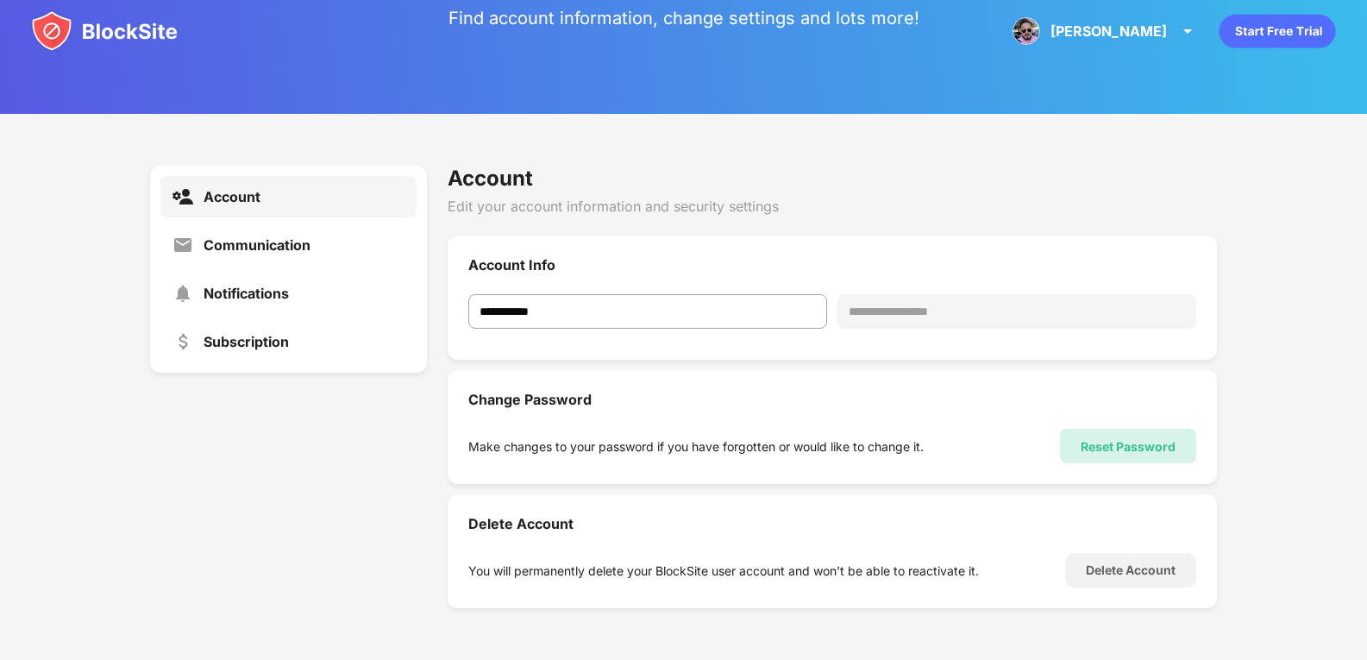
click at [1116, 446] on div "Reset Password" at bounding box center [1128, 446] width 95 height 15
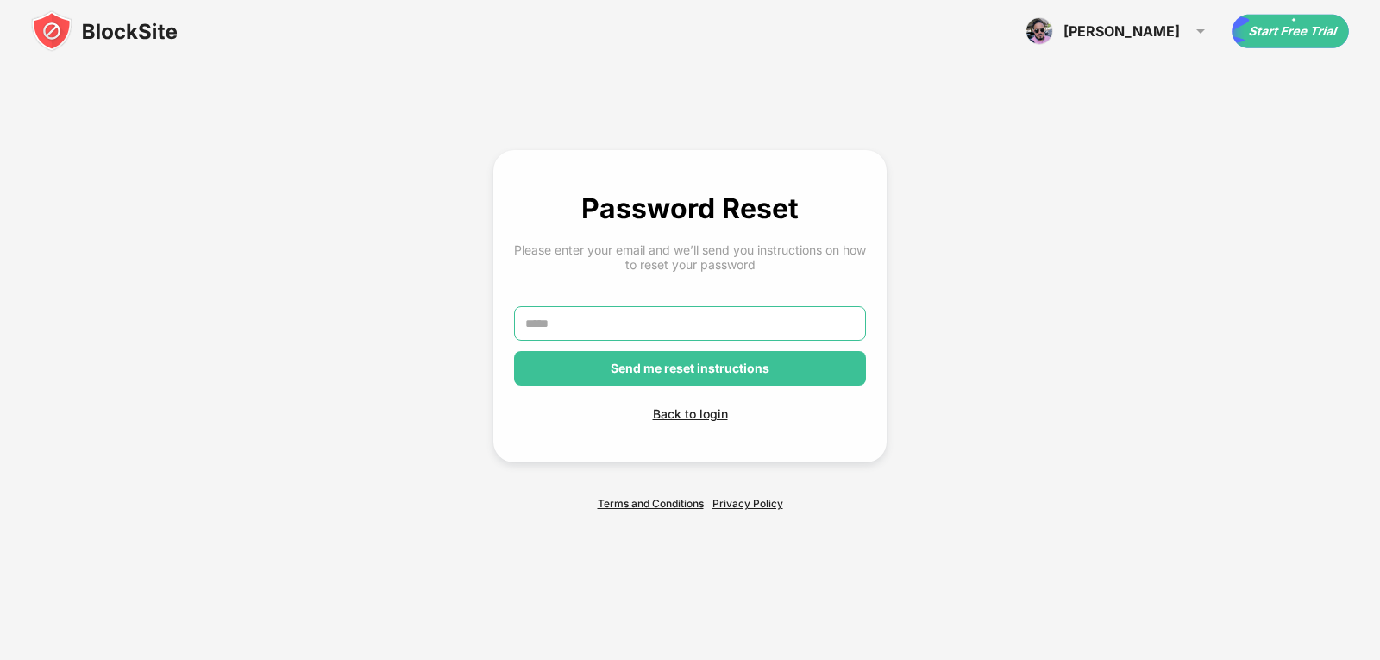
click at [632, 327] on input "text" at bounding box center [690, 323] width 352 height 34
drag, startPoint x: 594, startPoint y: 322, endPoint x: 794, endPoint y: 311, distance: 200.4
click at [794, 311] on input "**********" at bounding box center [690, 323] width 352 height 34
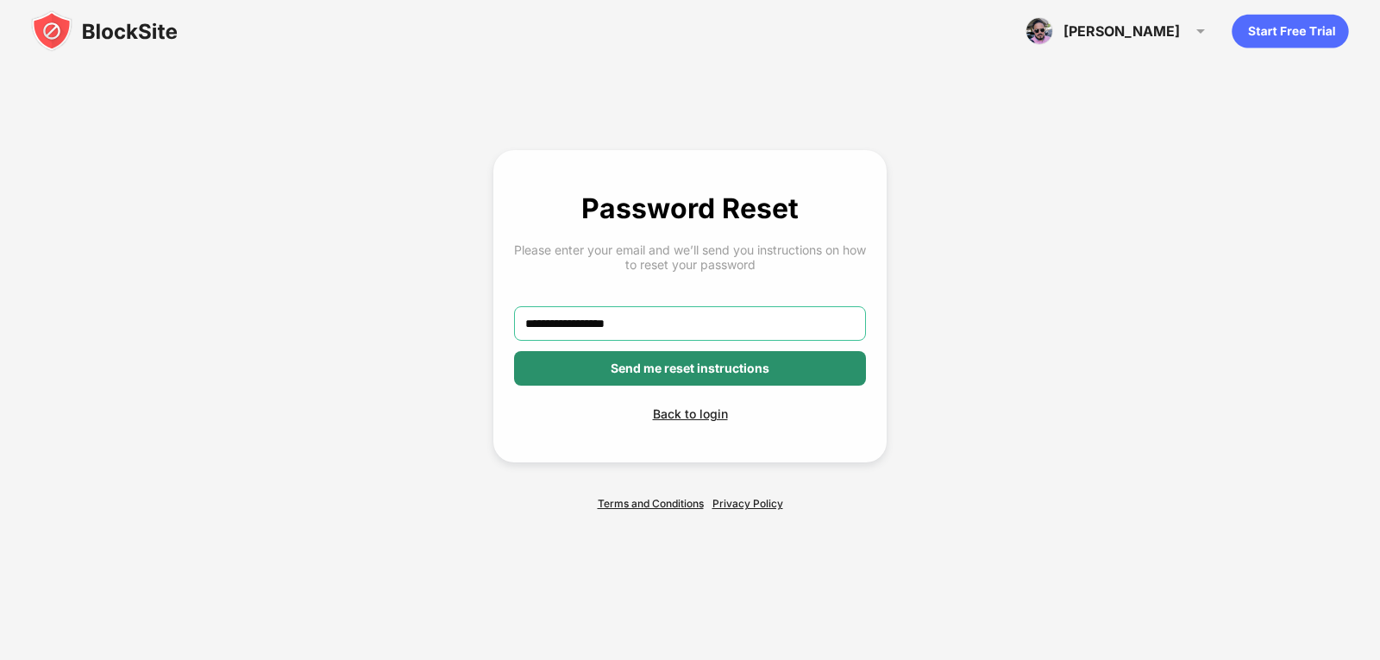
type input "**********"
click at [760, 370] on div "Send me reset instructions" at bounding box center [690, 368] width 159 height 14
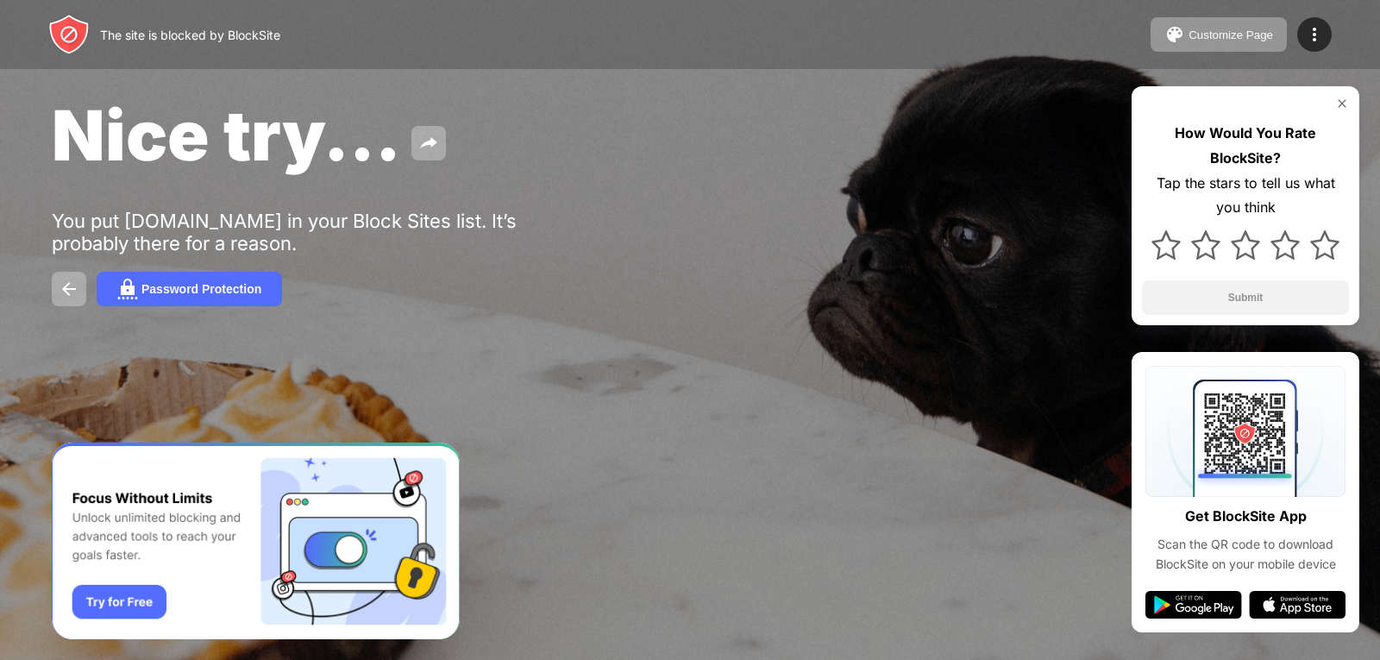
click at [125, 597] on img "Banner Message" at bounding box center [256, 541] width 408 height 198
click at [72, 285] on img at bounding box center [69, 289] width 21 height 21
click at [148, 290] on div "Password Protection" at bounding box center [201, 289] width 120 height 14
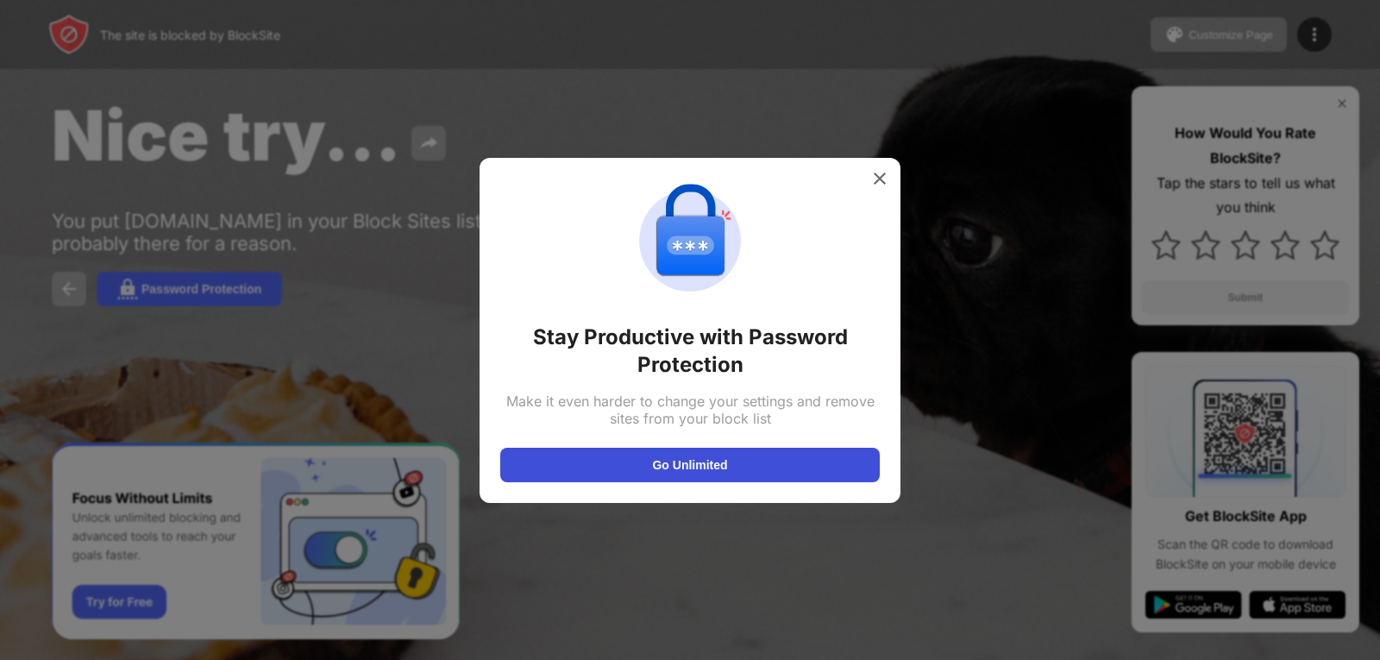
click at [716, 462] on button "Go Unlimited" at bounding box center [689, 465] width 379 height 34
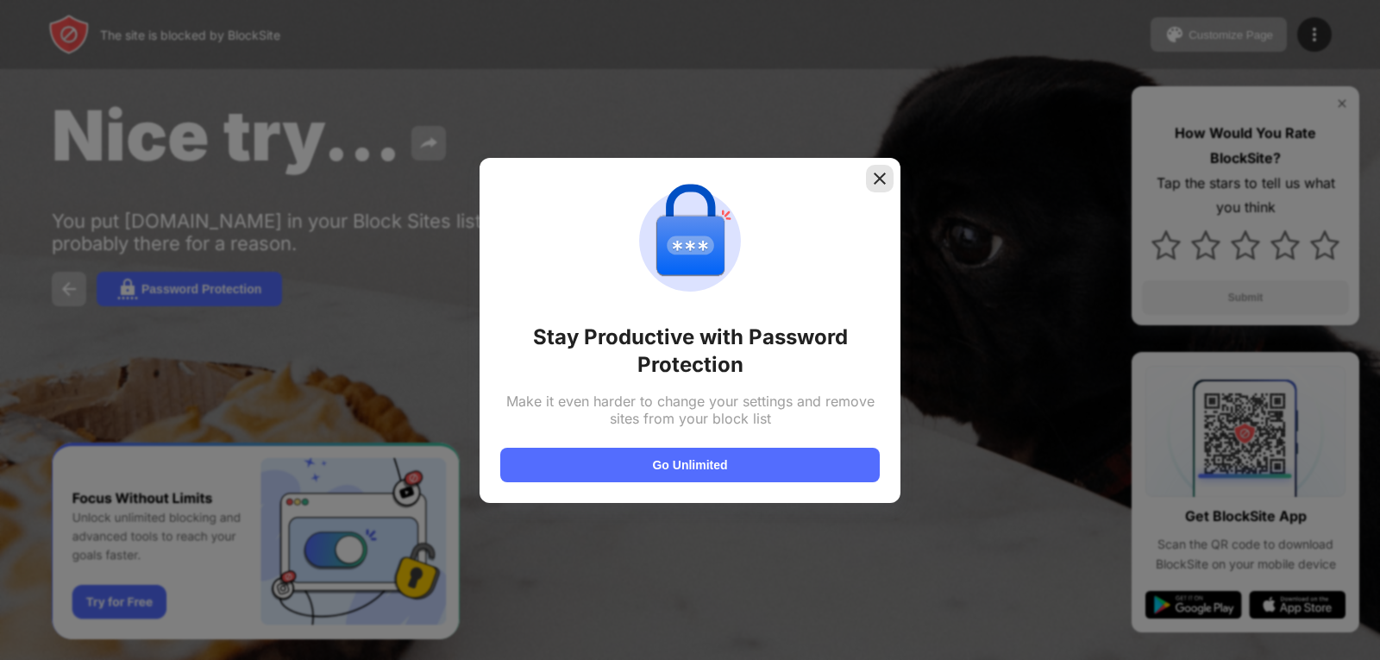
click at [875, 179] on img at bounding box center [879, 178] width 17 height 17
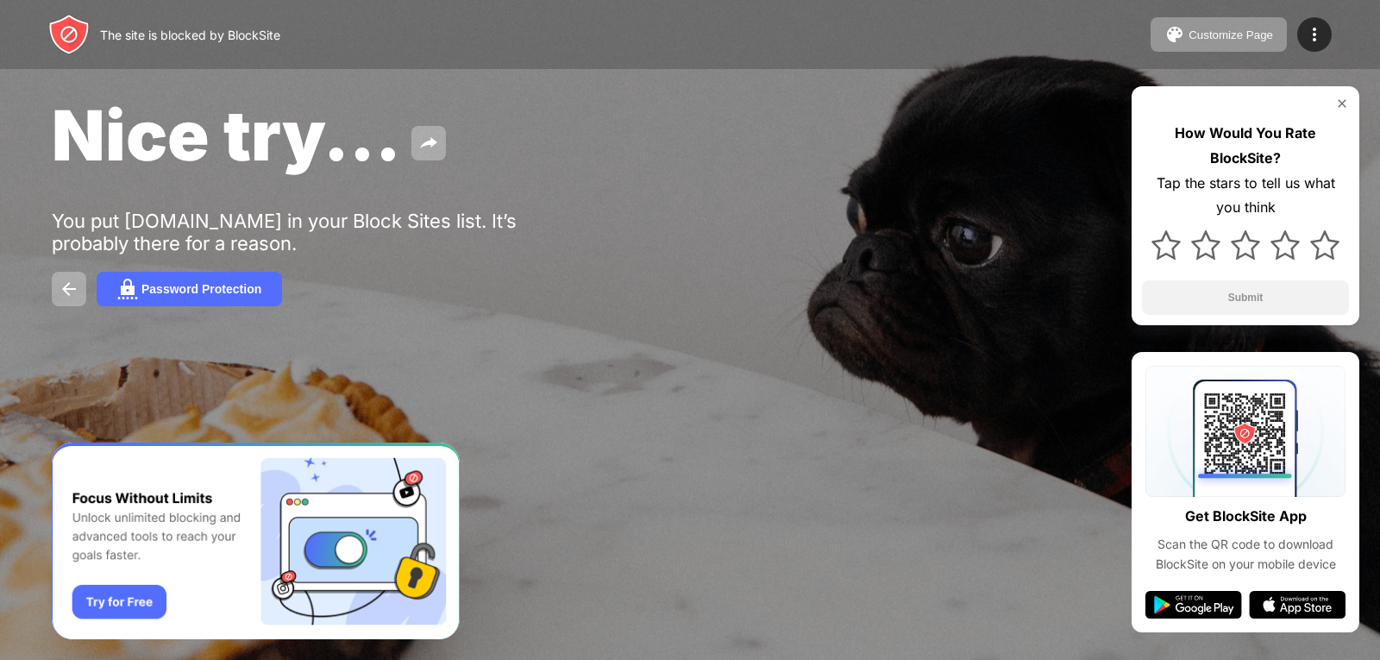
click at [679, 458] on div at bounding box center [690, 330] width 1380 height 660
click at [188, 29] on div "The site is blocked by BlockSite" at bounding box center [190, 35] width 180 height 15
click at [433, 135] on img at bounding box center [428, 143] width 21 height 21
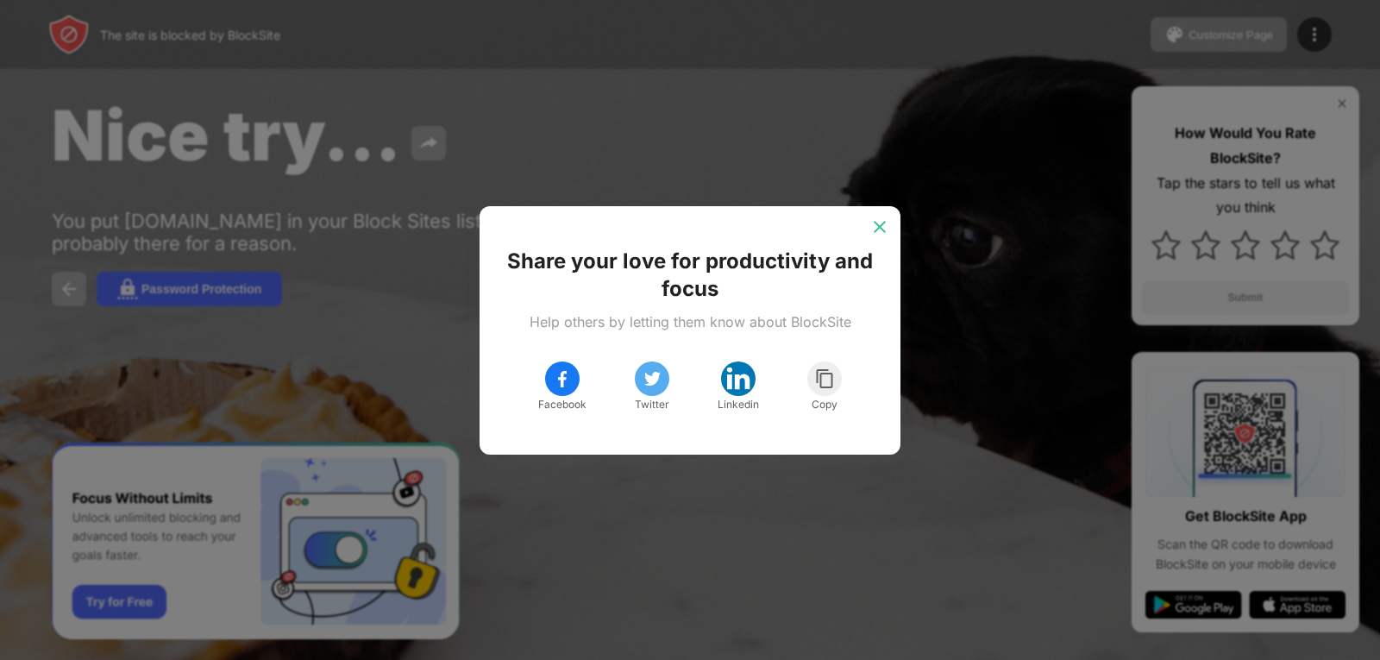
click at [880, 223] on img at bounding box center [879, 226] width 17 height 17
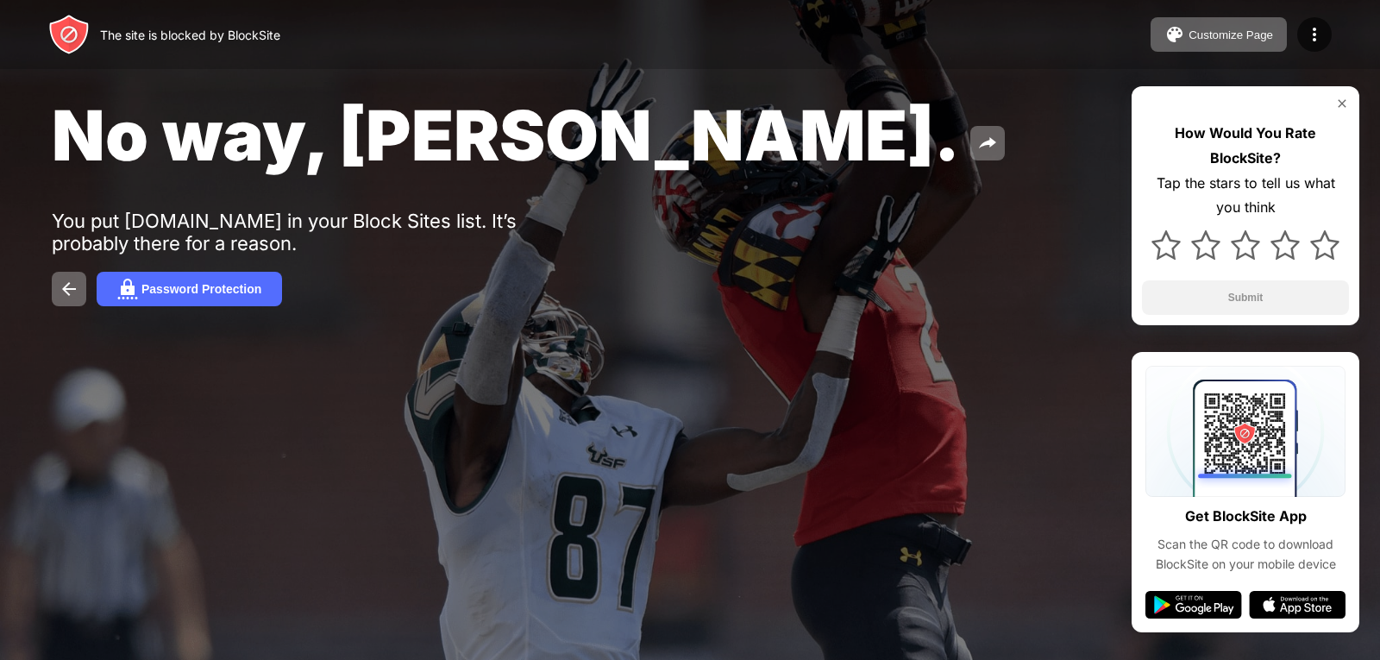
click at [174, 29] on div "The site is blocked by BlockSite" at bounding box center [190, 35] width 180 height 15
click at [1309, 30] on img at bounding box center [1314, 34] width 21 height 21
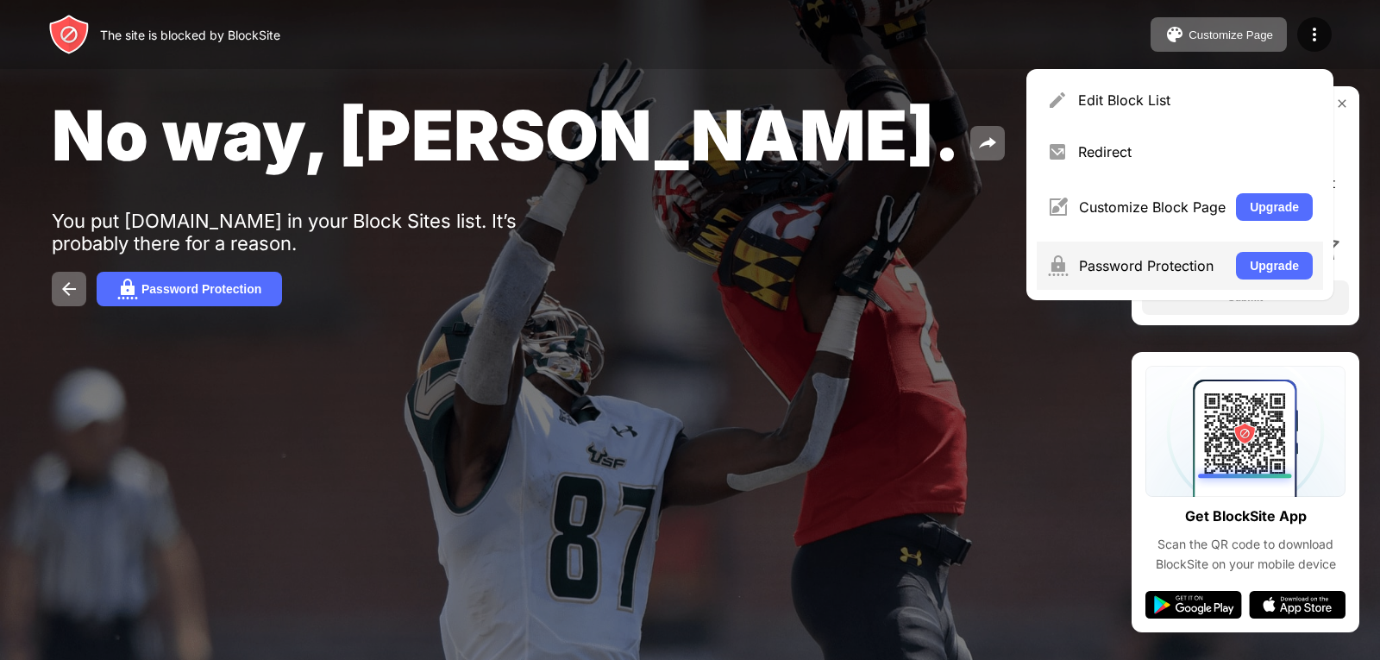
click at [1184, 274] on div "Password Protection Upgrade" at bounding box center [1180, 265] width 286 height 48
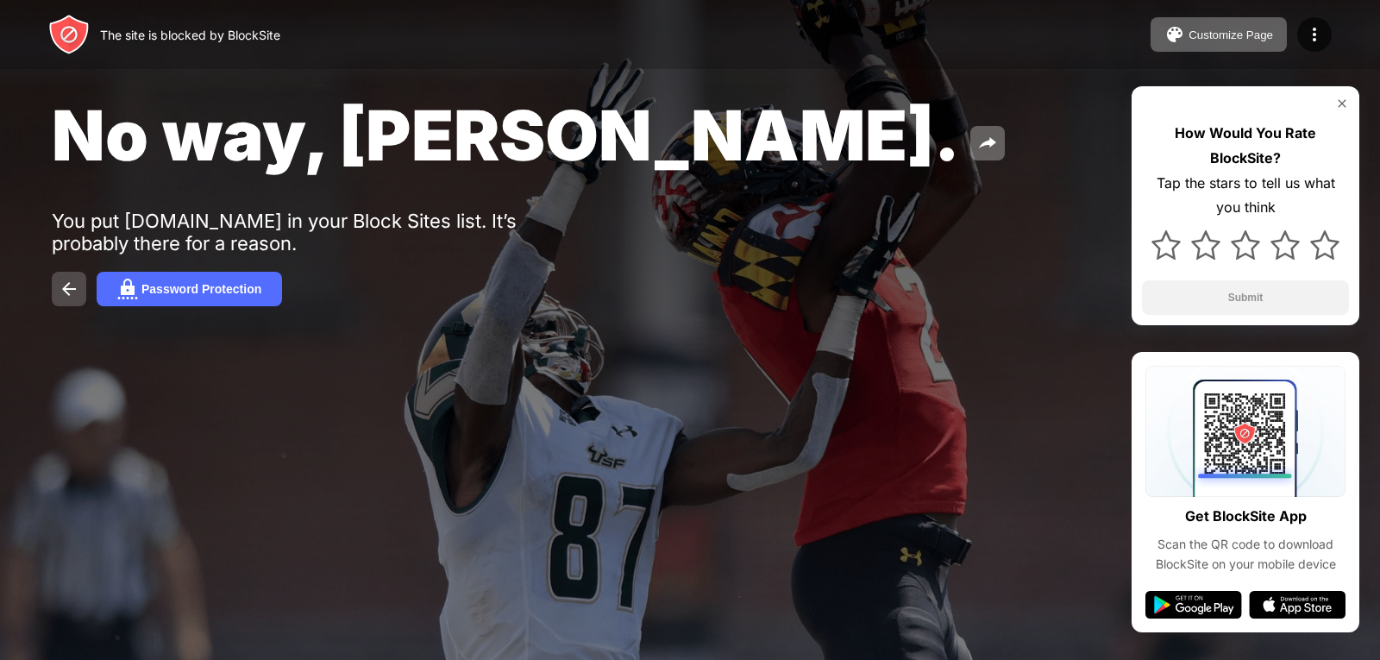
click at [65, 287] on img at bounding box center [69, 289] width 21 height 21
click at [62, 276] on button at bounding box center [69, 289] width 34 height 34
drag, startPoint x: 909, startPoint y: 314, endPoint x: 734, endPoint y: 540, distance: 285.9
click at [909, 317] on div "No way, Jose. You put google.com in your Block Sites list. It’s probably there …" at bounding box center [690, 199] width 1380 height 399
